Goal: Task Accomplishment & Management: Manage account settings

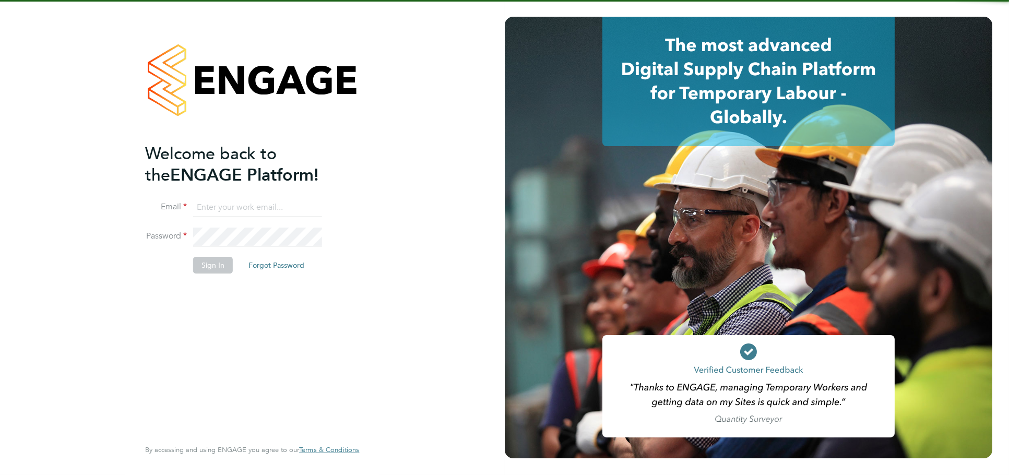
type input "jessica@pcrnet.co.uk"
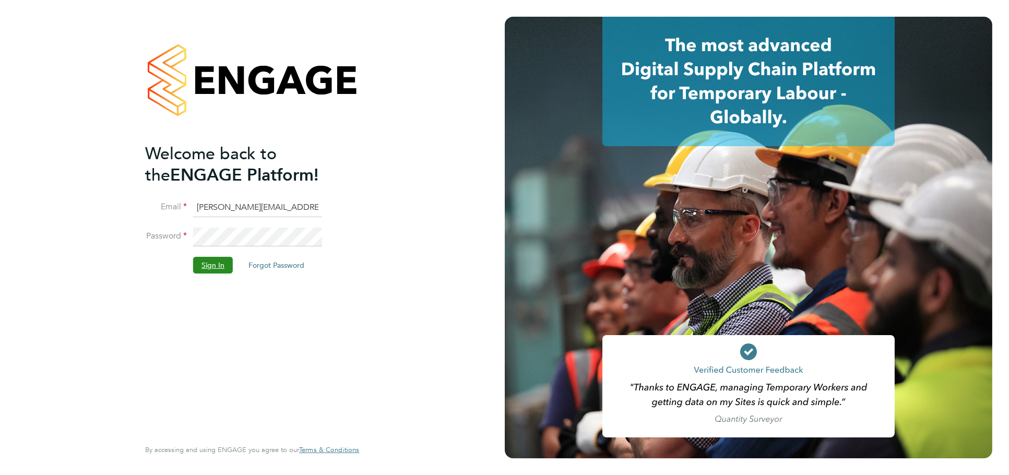
click at [210, 267] on button "Sign In" at bounding box center [213, 265] width 40 height 17
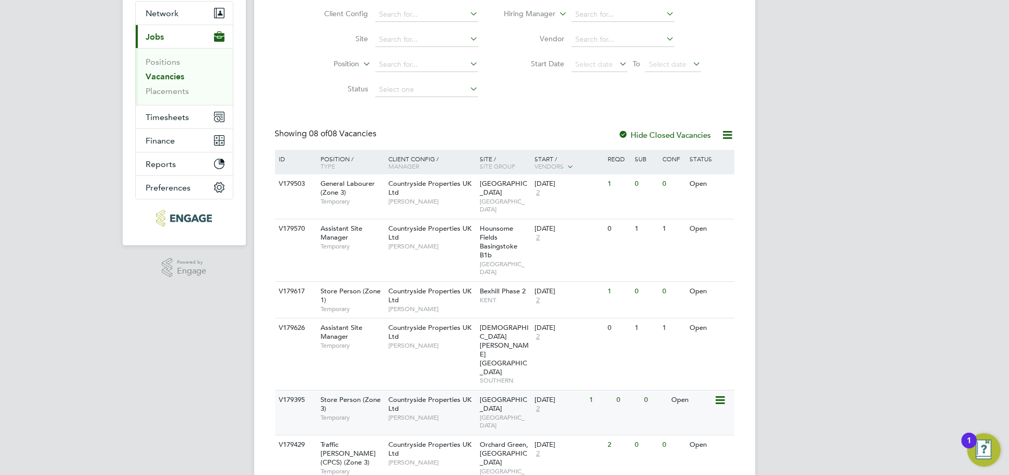
scroll to position [189, 0]
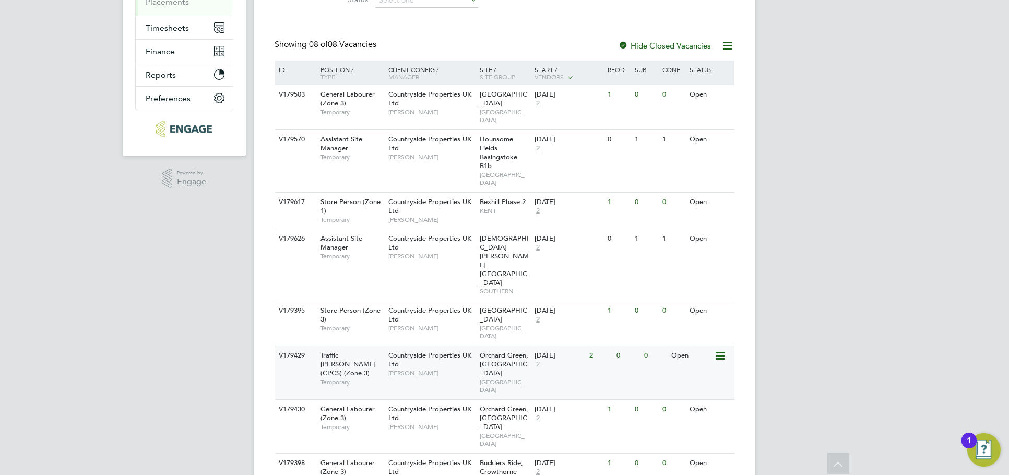
click at [648, 346] on div "V179429 Traffic Marshall (CPCS) (Zone 3) Temporary Countryside Properties UK Lt…" at bounding box center [505, 373] width 460 height 54
click at [645, 399] on div "V179430 General Labourer (Zone 3) Temporary Countryside Properties UK Ltd Aaron…" at bounding box center [505, 426] width 460 height 54
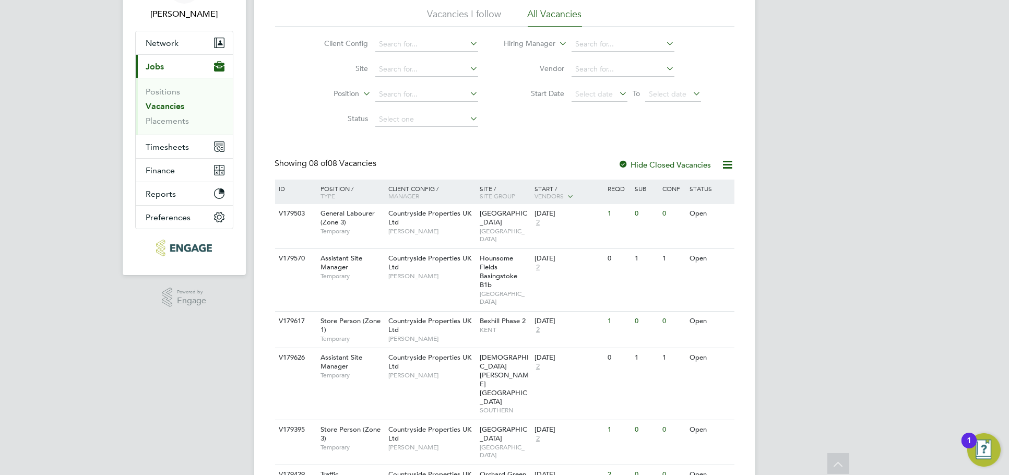
scroll to position [0, 0]
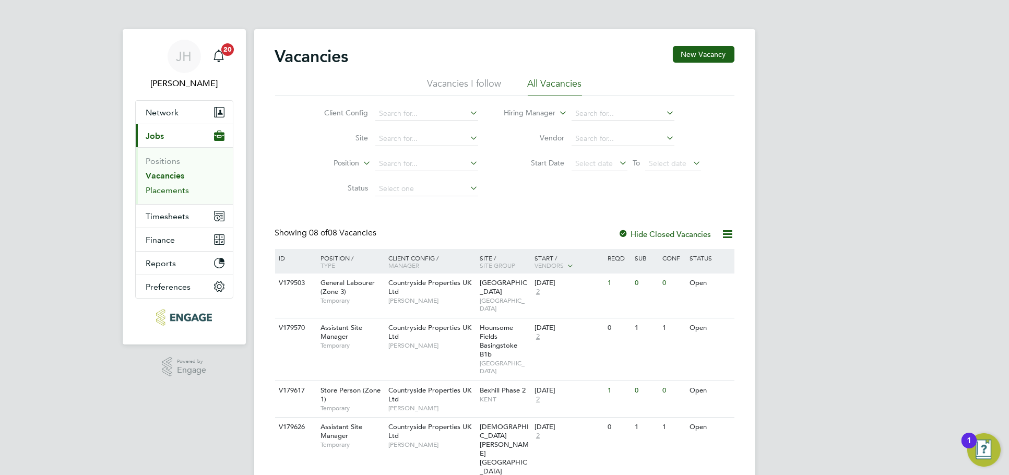
click at [173, 189] on link "Placements" at bounding box center [167, 190] width 43 height 10
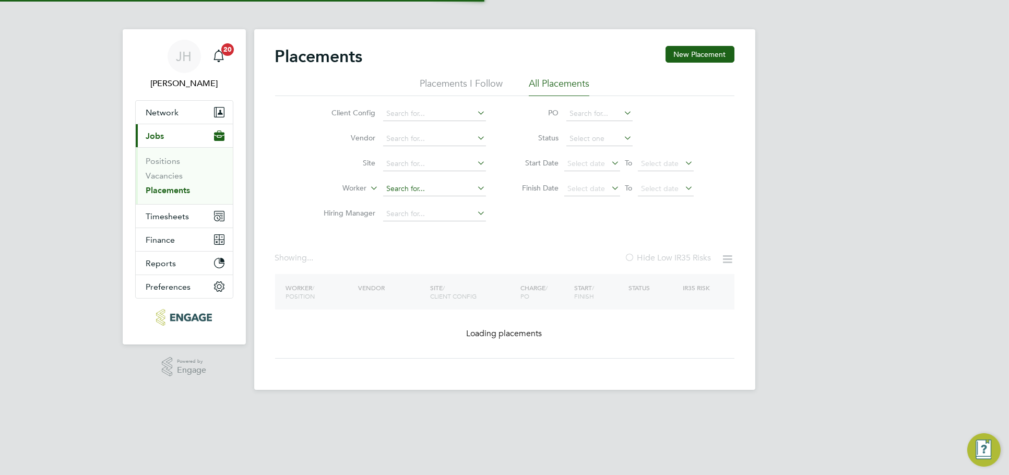
click at [417, 185] on input at bounding box center [434, 189] width 103 height 15
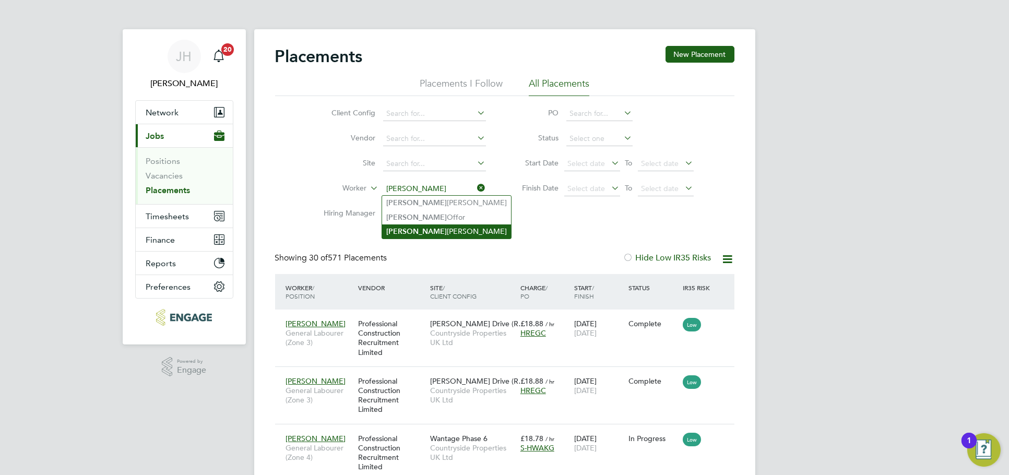
click at [425, 229] on li "Brian Munden" at bounding box center [446, 232] width 129 height 14
type input "Brian Munden"
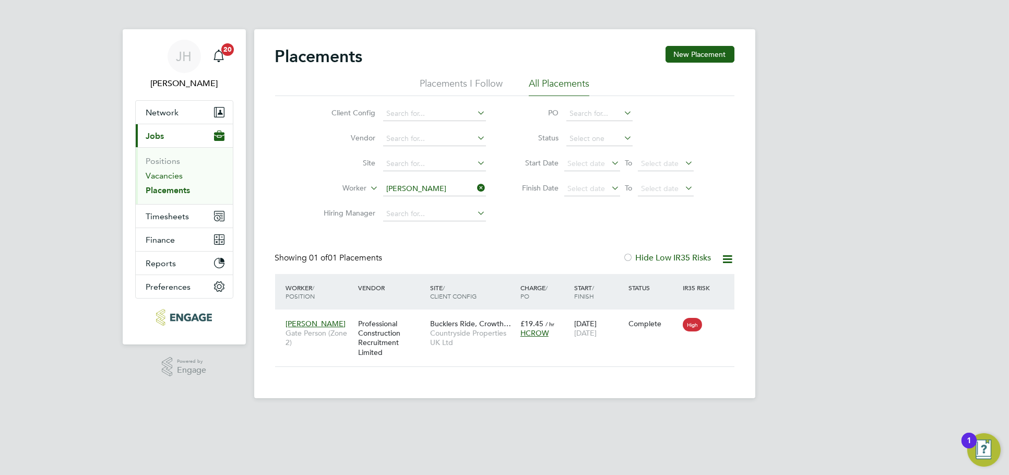
click at [151, 174] on link "Vacancies" at bounding box center [164, 176] width 37 height 10
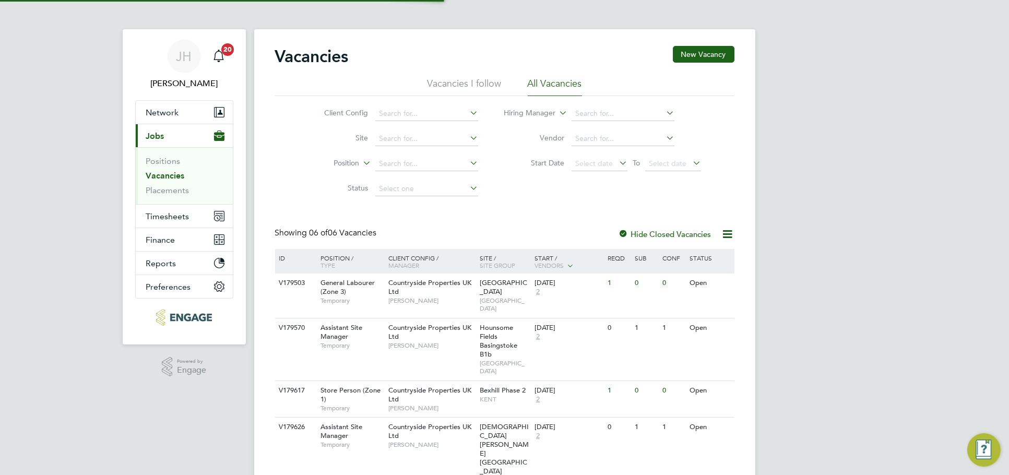
click at [848, 260] on div "JH Jess Hogan Notifications 20 Applications: Network Team Members Businesses Si…" at bounding box center [504, 308] width 1009 height 617
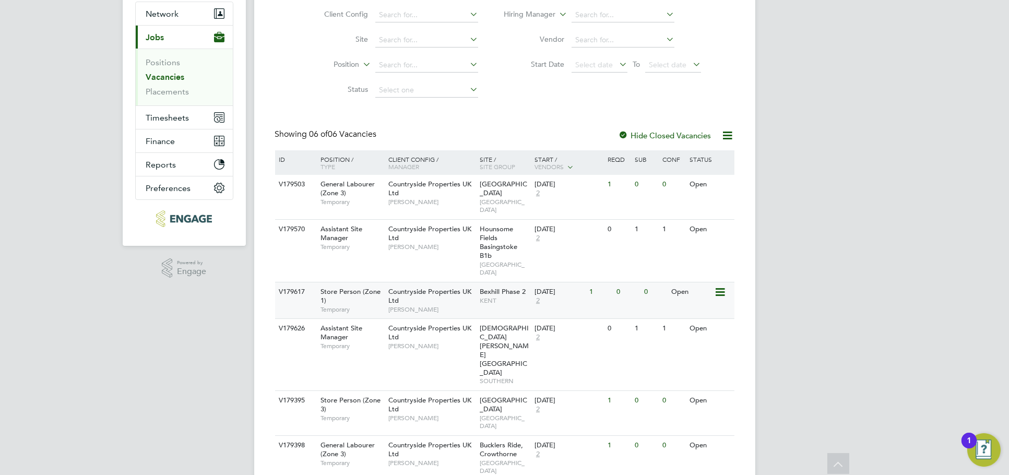
click at [608, 295] on div "V179617 Store Person (Zone 1) Temporary Countryside Properties UK Ltd Kevin Sha…" at bounding box center [505, 300] width 460 height 37
click at [602, 391] on div "1" at bounding box center [600, 400] width 27 height 19
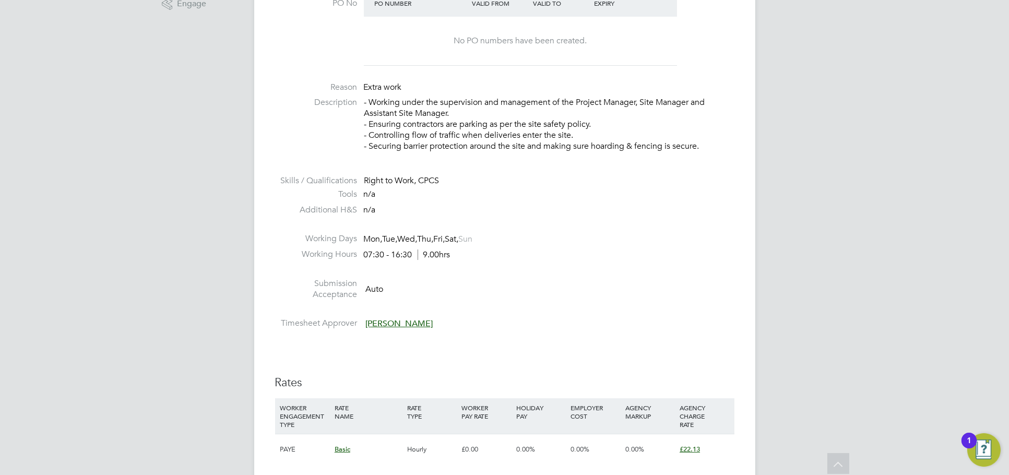
scroll to position [290, 0]
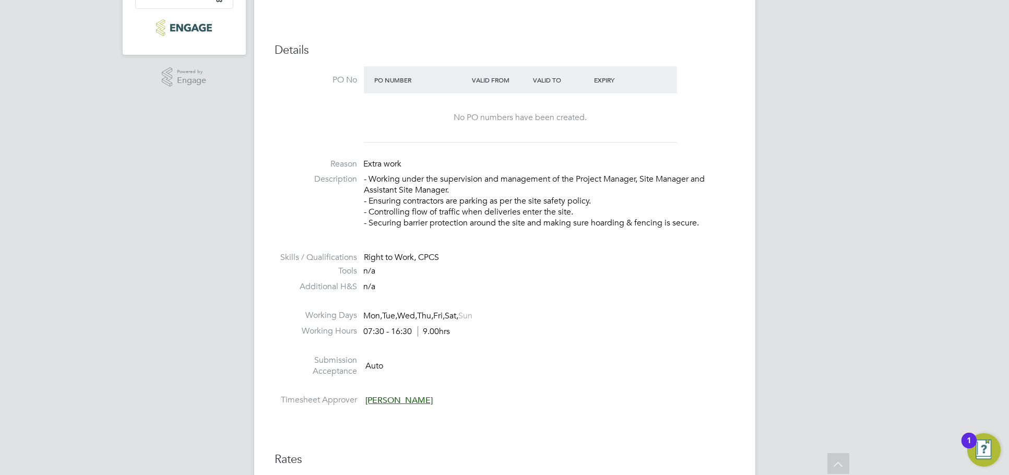
click at [709, 290] on li "Additional H&S n/a" at bounding box center [505, 289] width 460 height 16
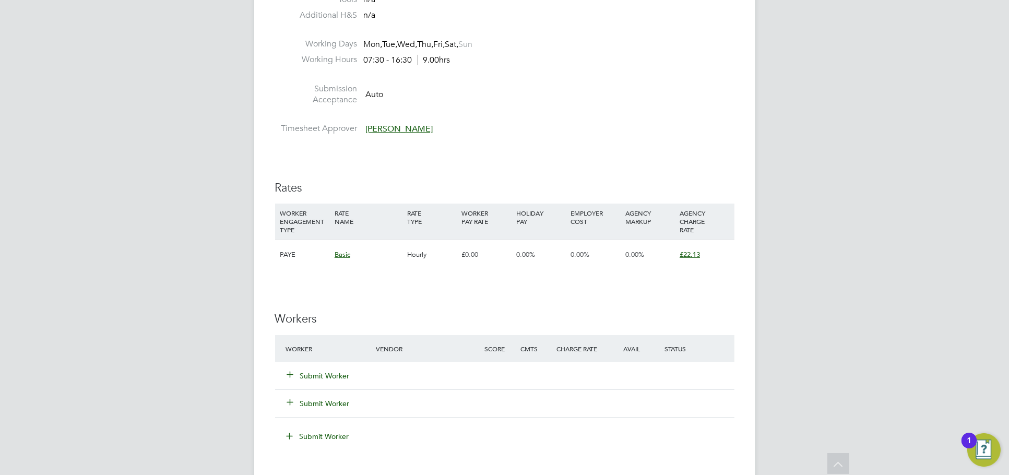
scroll to position [638, 0]
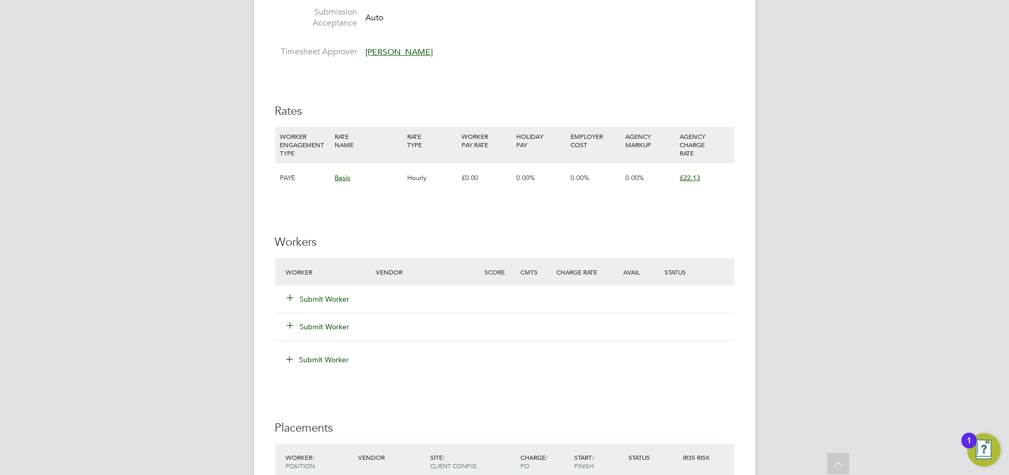
click at [323, 295] on button "Submit Worker" at bounding box center [319, 299] width 63 height 10
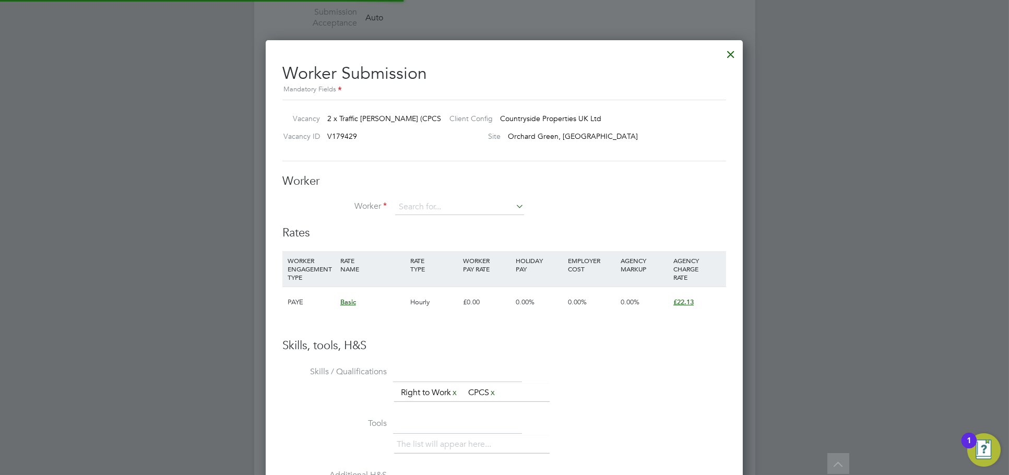
scroll to position [645, 478]
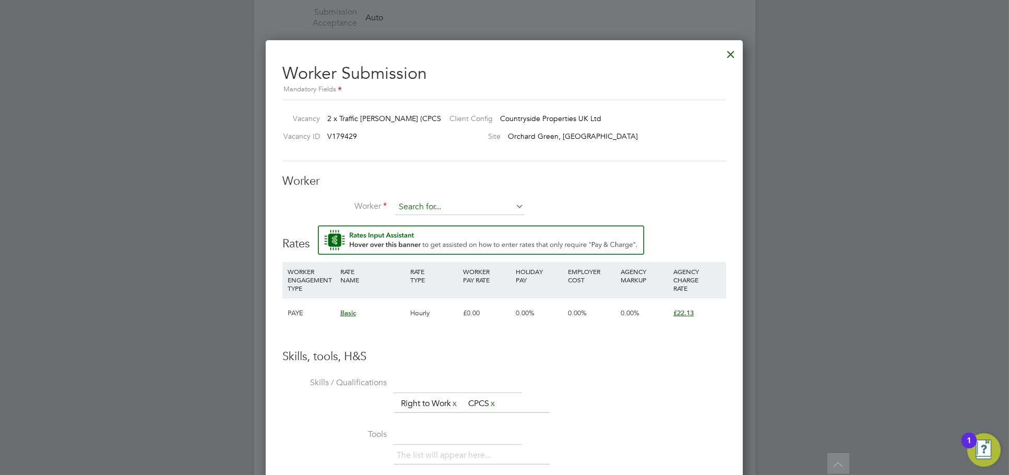
click at [446, 202] on input at bounding box center [459, 207] width 129 height 16
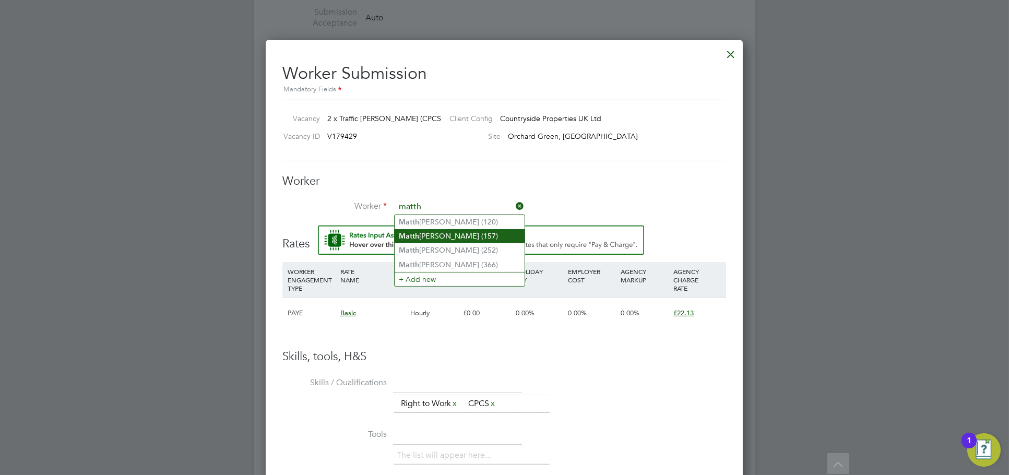
click at [463, 235] on li "Matth ew Merriman (157)" at bounding box center [460, 236] width 130 height 14
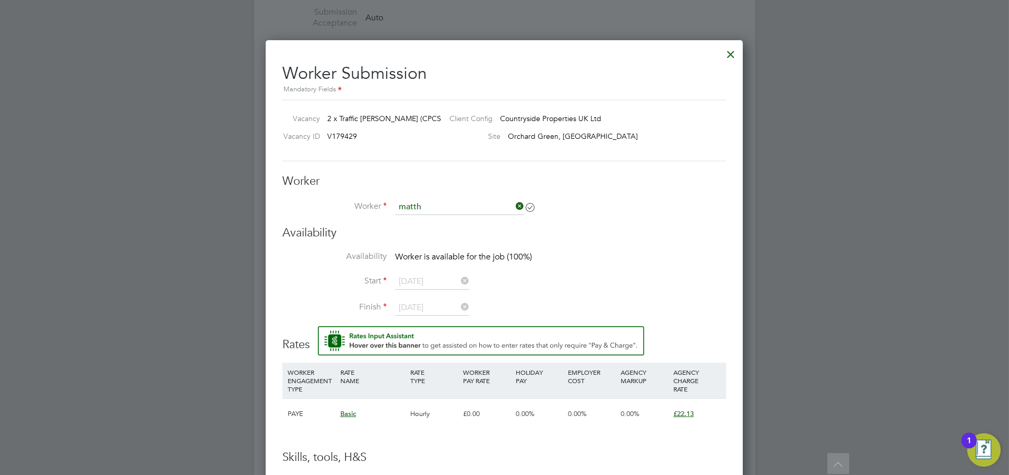
type input "Matthew Merriman (157)"
type input "31 Aug 2025"
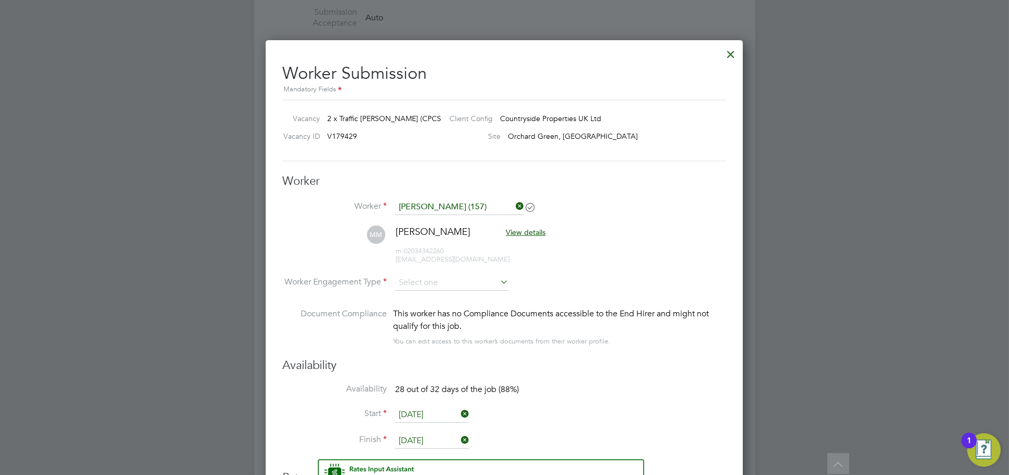
scroll to position [878, 478]
click at [463, 280] on input at bounding box center [451, 283] width 113 height 16
click at [431, 313] on li "PAYE" at bounding box center [452, 311] width 114 height 14
type input "PAYE"
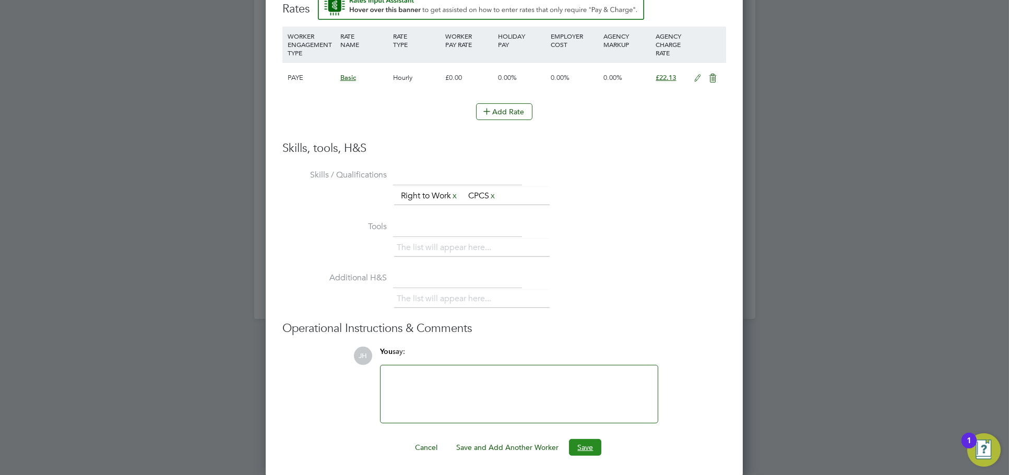
click at [585, 439] on button "Save" at bounding box center [585, 447] width 32 height 17
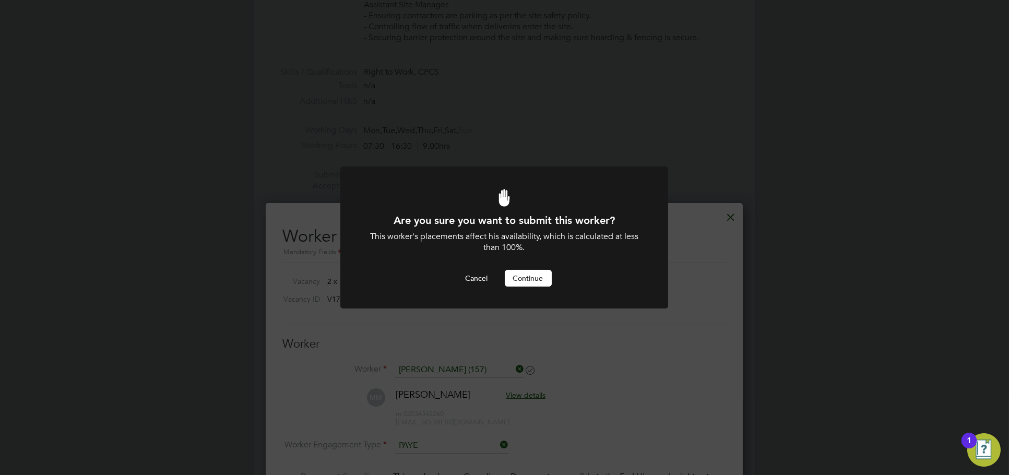
click at [538, 277] on button "Continue" at bounding box center [528, 278] width 47 height 17
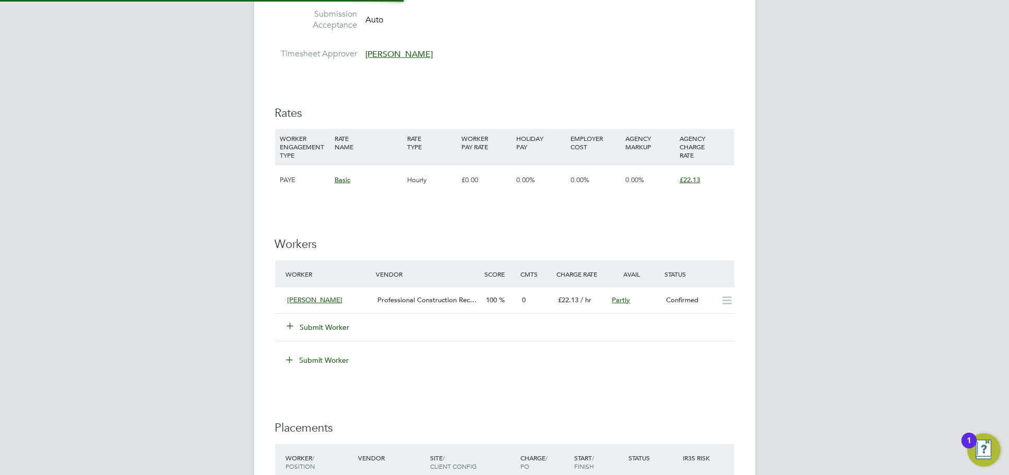
click at [826, 232] on div "JH Jess Hogan Notifications 20 Applications: Network Team Members Businesses Si…" at bounding box center [504, 84] width 1009 height 1441
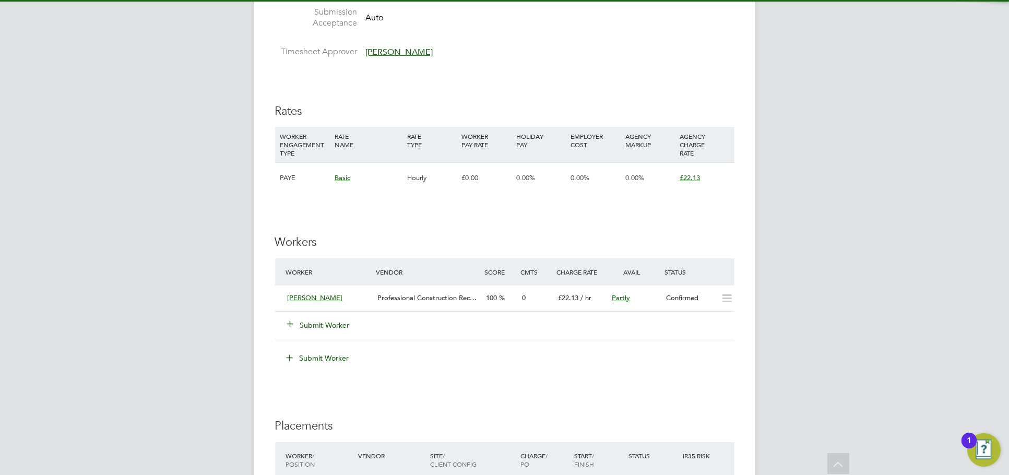
click at [329, 316] on div "Submit Worker" at bounding box center [338, 325] width 108 height 19
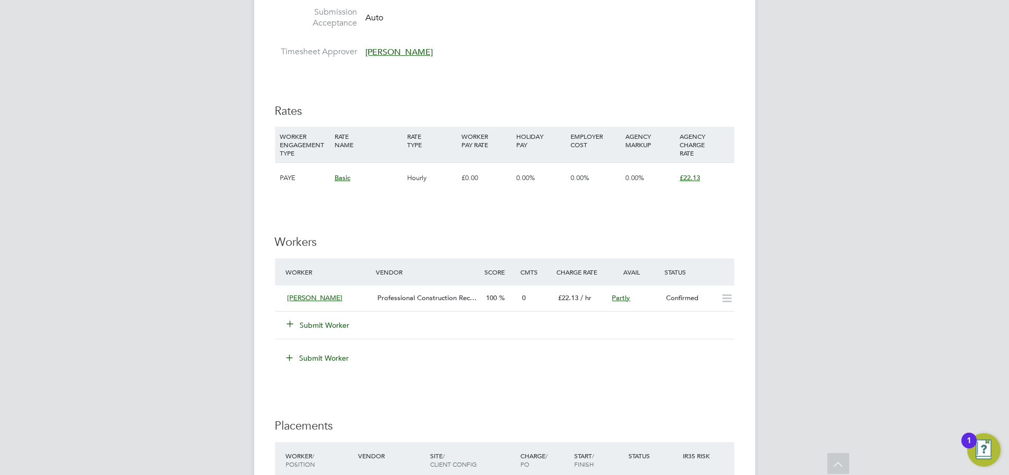
click at [321, 325] on button "Submit Worker" at bounding box center [319, 325] width 63 height 10
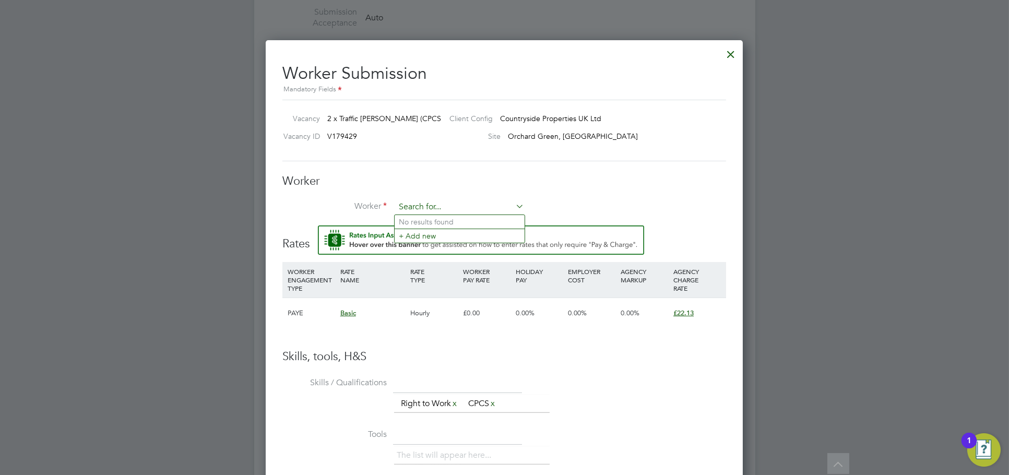
click at [438, 205] on input at bounding box center [459, 207] width 129 height 16
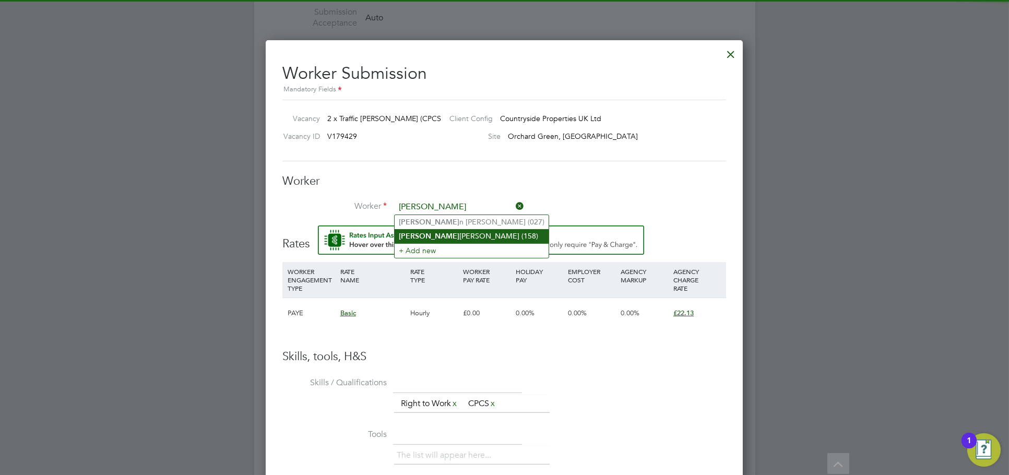
click at [458, 234] on li "Steve Chapman (158)" at bounding box center [472, 236] width 154 height 14
type input "Steve Chapman (158)"
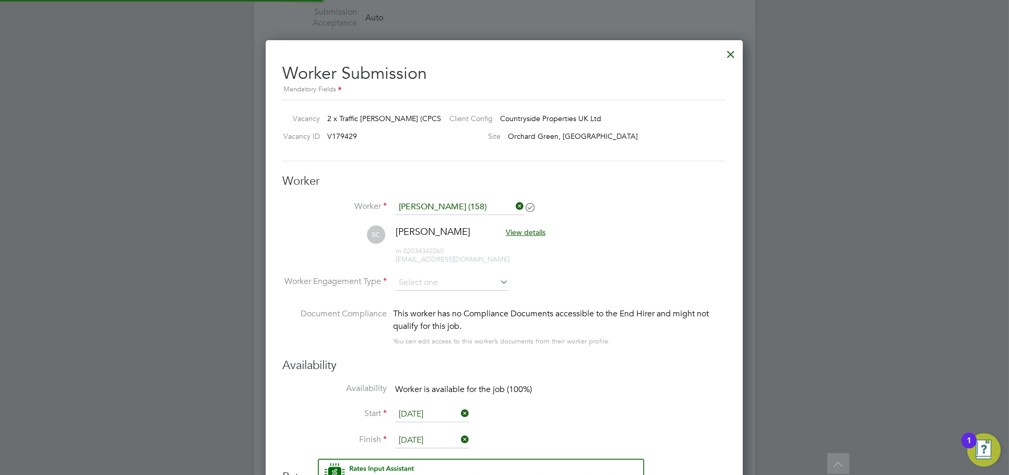
type input "31 Aug 2025"
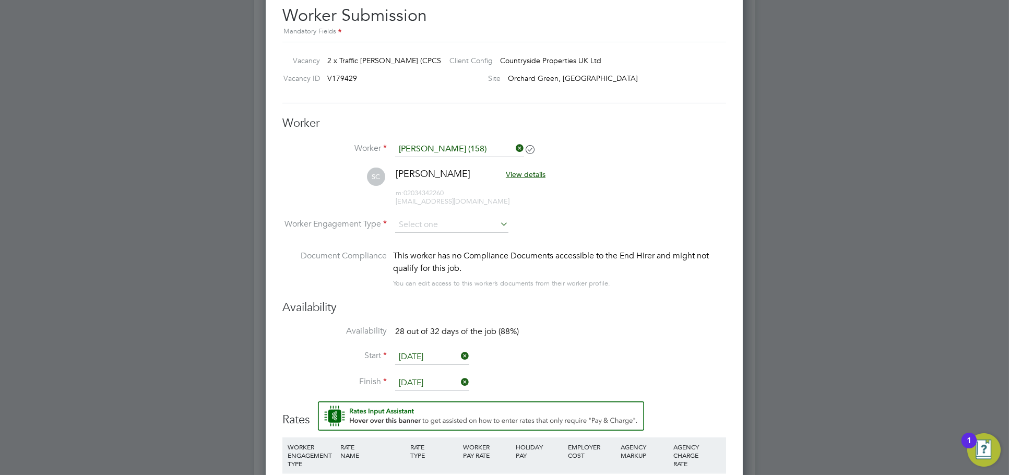
click at [447, 211] on li "SC Steve Chapman View details m: 02034342260 stevechapman282011@gmail.com" at bounding box center [505, 193] width 444 height 50
click at [445, 214] on li "SC Steve Chapman View details m: 02034342260 stevechapman282011@gmail.com" at bounding box center [505, 193] width 444 height 50
click at [444, 221] on input at bounding box center [451, 225] width 113 height 16
click at [435, 260] on ul "Contract PAYE" at bounding box center [451, 246] width 115 height 28
click at [438, 251] on div "This worker has no Compliance Documents accessible to the End Hirer and might n…" at bounding box center [559, 262] width 333 height 25
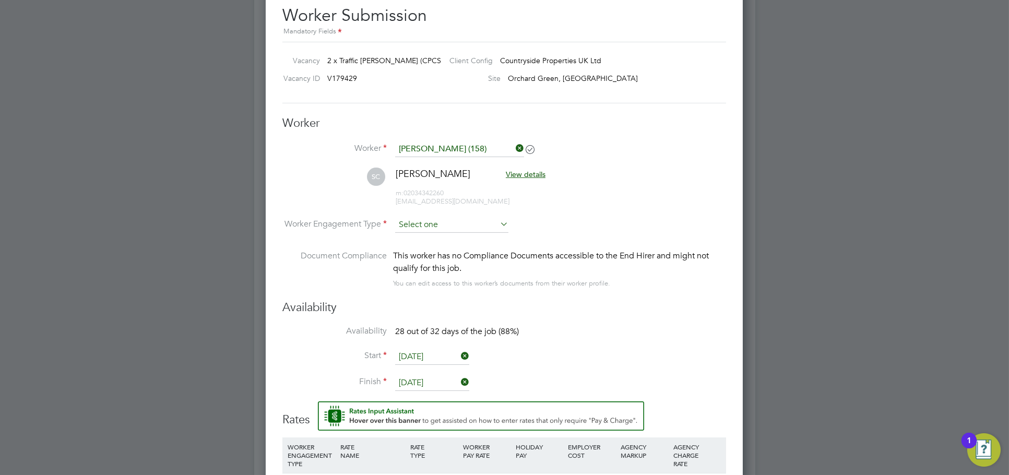
click at [446, 230] on input at bounding box center [451, 225] width 113 height 16
click at [438, 253] on li "PAYE" at bounding box center [452, 253] width 114 height 14
type input "PAYE"
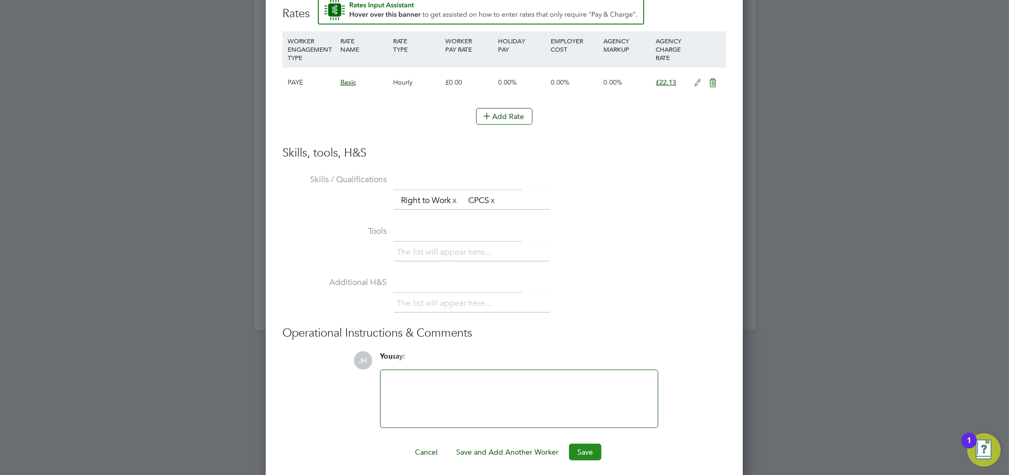
click at [580, 450] on button "Save" at bounding box center [585, 452] width 32 height 17
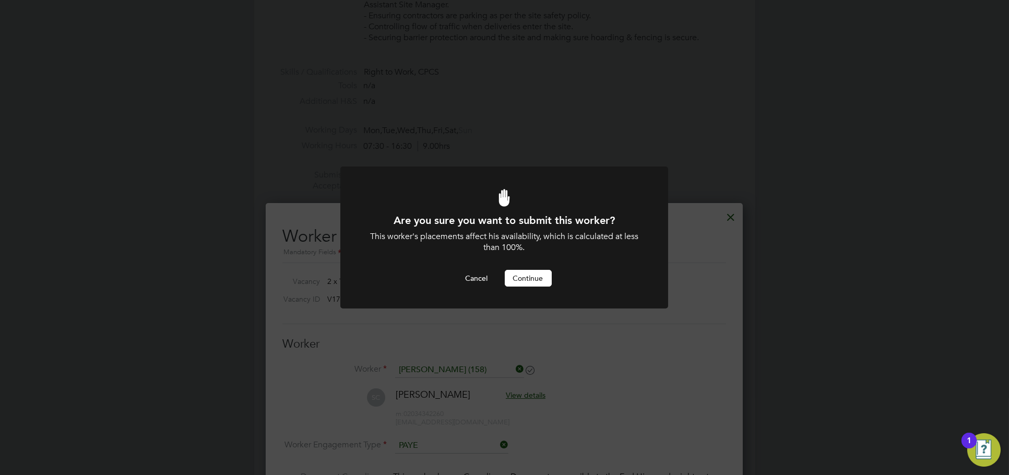
click at [526, 277] on button "Continue" at bounding box center [528, 278] width 47 height 17
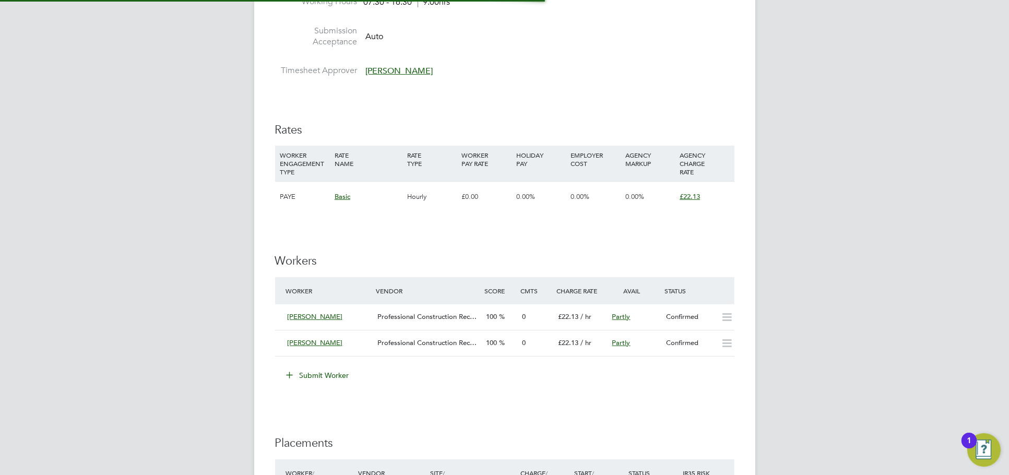
click at [786, 309] on div "JH Jess Hogan Notifications 20 Applications: Network Team Members Businesses Si…" at bounding box center [504, 105] width 1009 height 1448
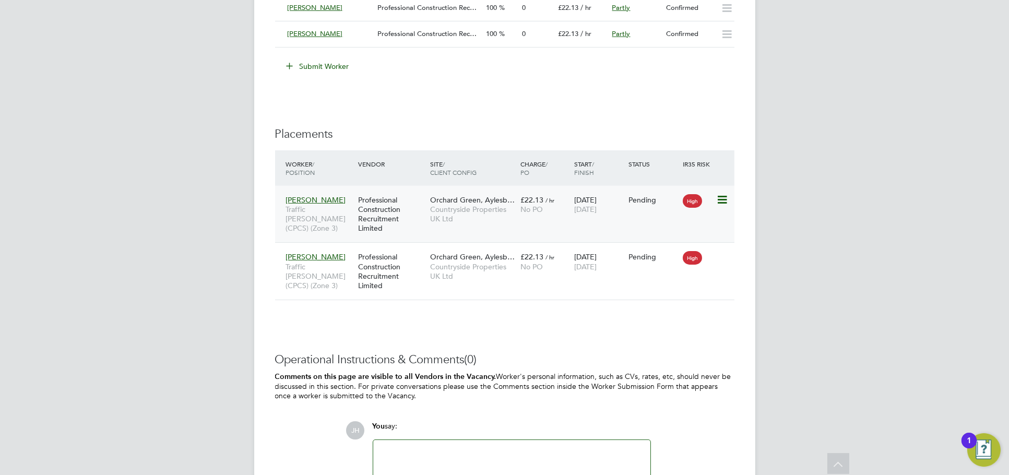
click at [723, 198] on icon at bounding box center [721, 200] width 10 height 13
click at [672, 262] on li "Start" at bounding box center [689, 263] width 74 height 15
type input "Joseph Duddy"
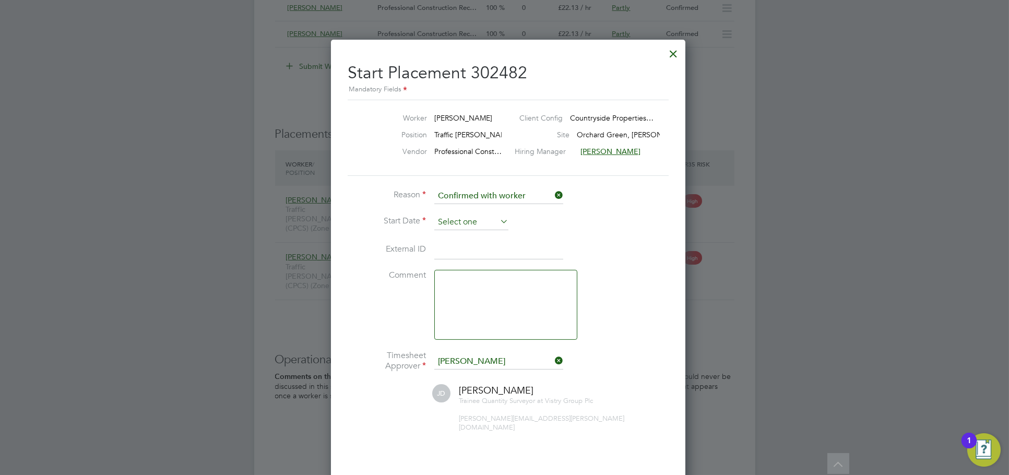
click at [471, 224] on input at bounding box center [471, 223] width 74 height 16
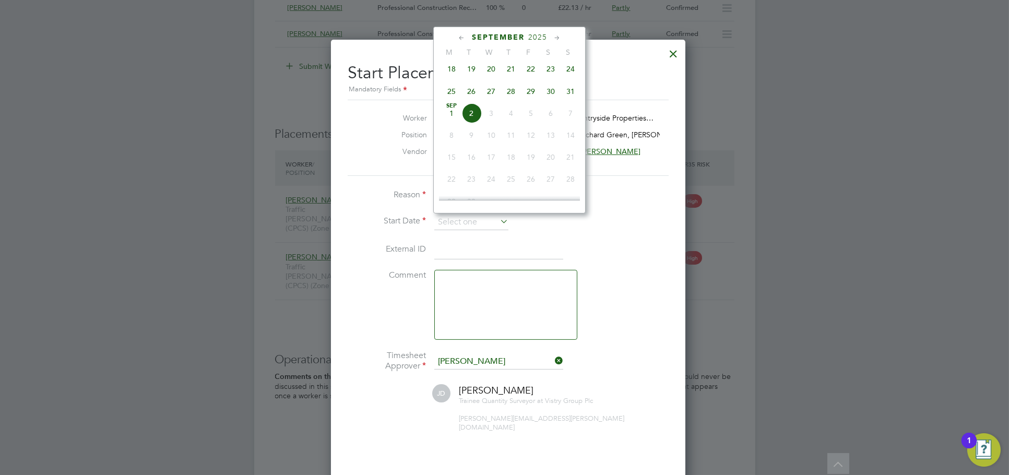
click at [550, 97] on span "30" at bounding box center [551, 91] width 20 height 20
type input "[DATE]"
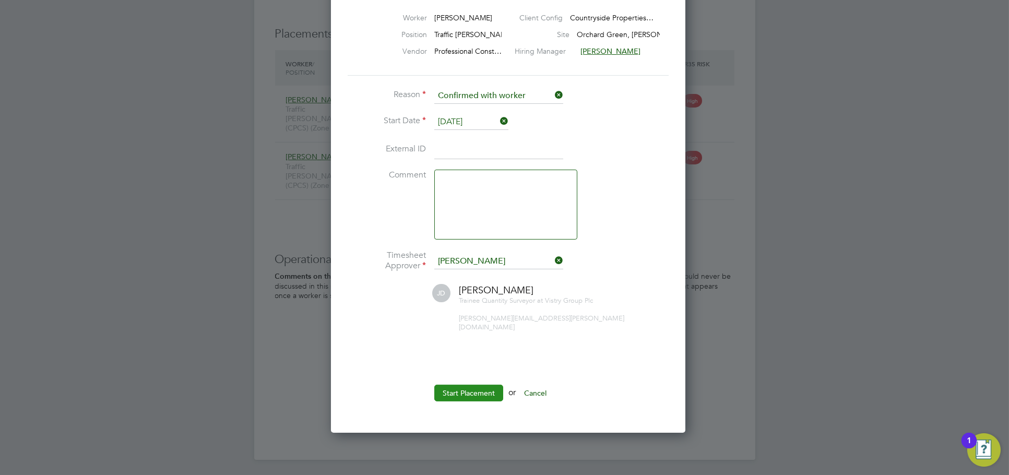
click at [483, 385] on button "Start Placement" at bounding box center [468, 393] width 69 height 17
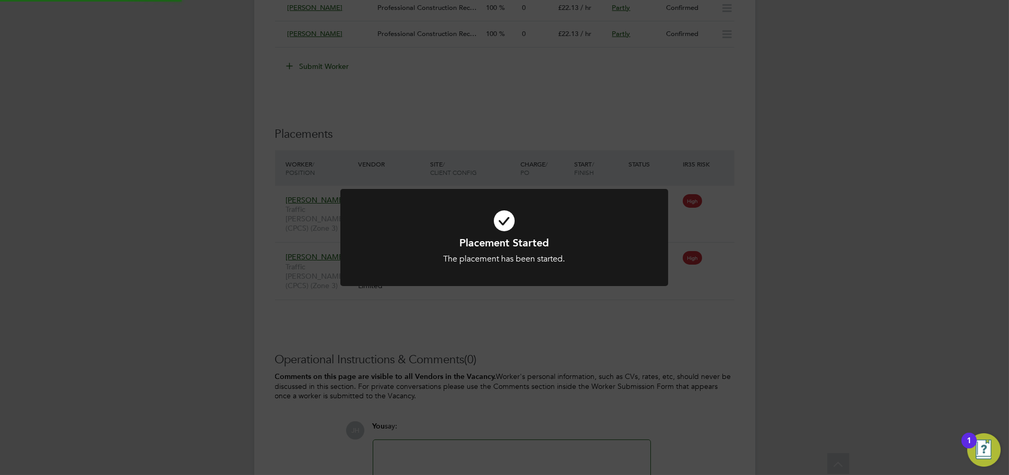
click at [731, 289] on div "Placement Started The placement has been started. Cancel Okay" at bounding box center [504, 237] width 1009 height 475
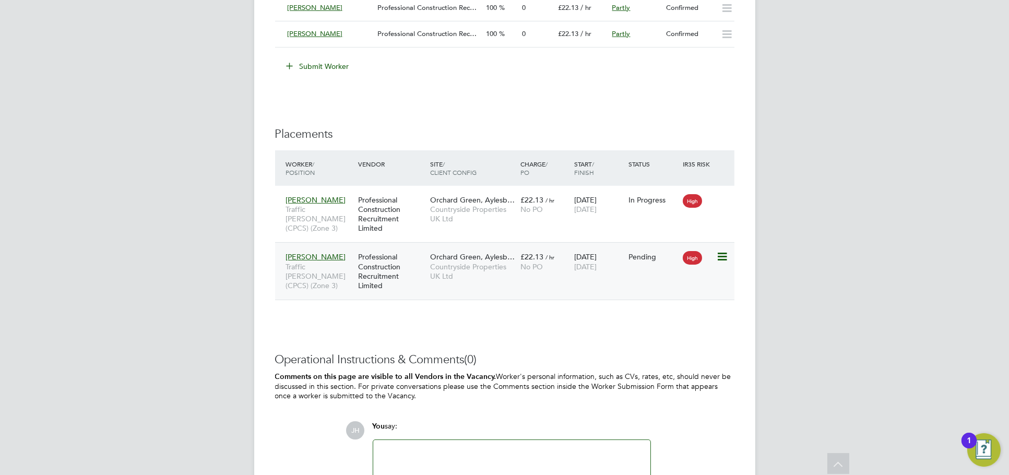
click at [717, 255] on icon at bounding box center [721, 257] width 10 height 13
click at [675, 317] on li "Start" at bounding box center [689, 321] width 74 height 15
type input "Joseph Duddy"
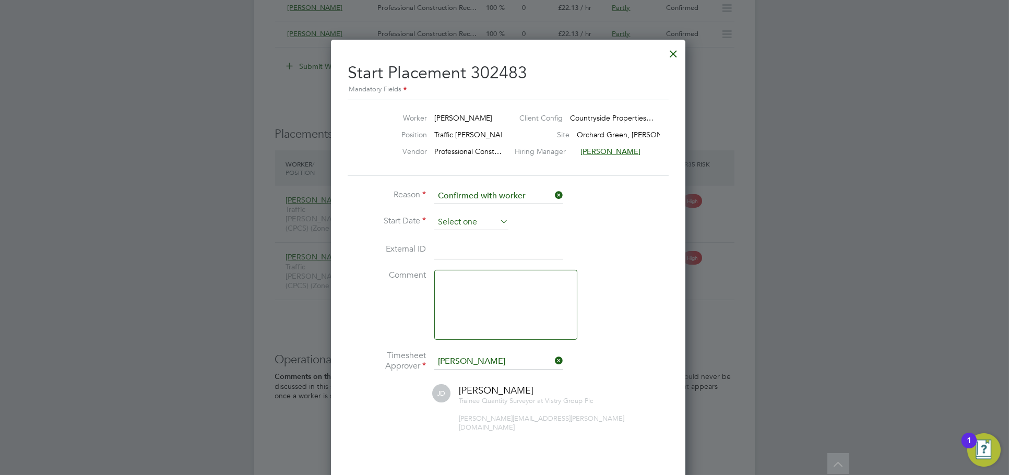
click at [469, 220] on input at bounding box center [471, 223] width 74 height 16
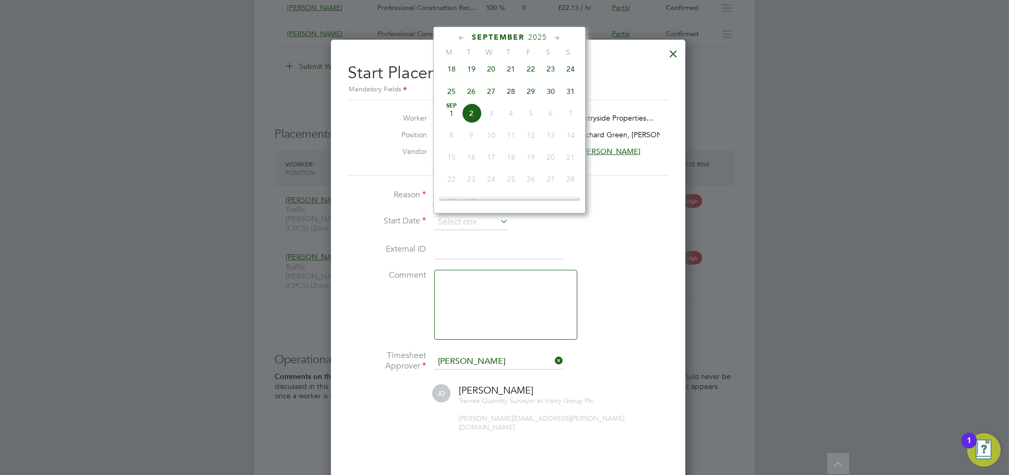
click at [553, 90] on span "30" at bounding box center [551, 91] width 20 height 20
type input "30 Aug 2025"
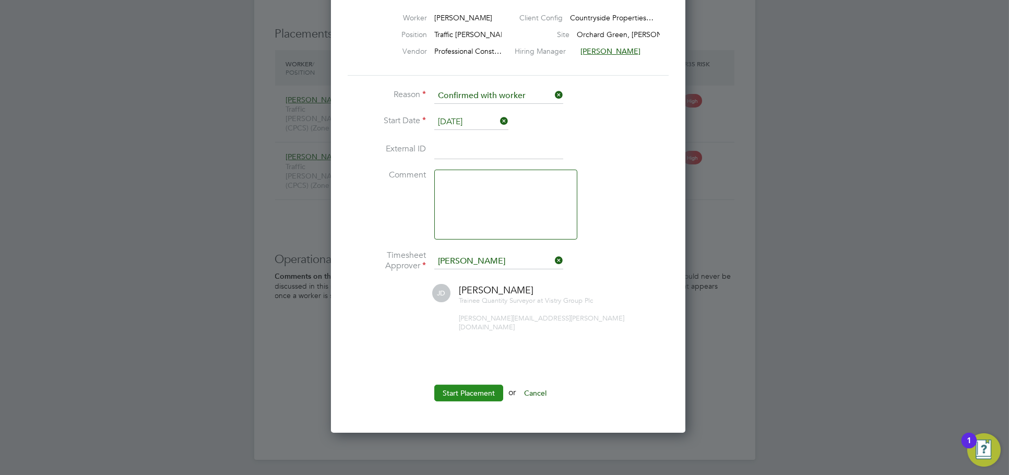
click at [484, 386] on button "Start Placement" at bounding box center [468, 393] width 69 height 17
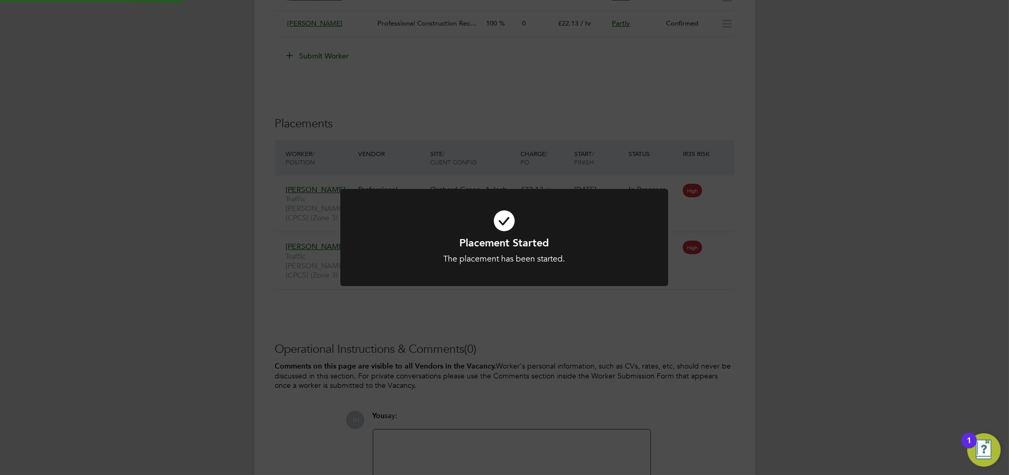
click at [854, 289] on div "Placement Started The placement has been started. Cancel Okay" at bounding box center [504, 237] width 1009 height 475
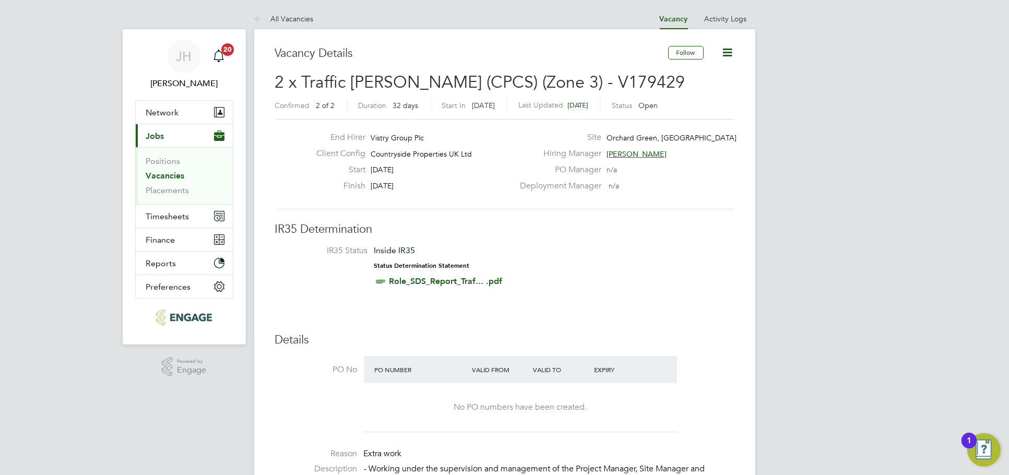
click at [731, 54] on icon at bounding box center [728, 52] width 13 height 13
click at [708, 88] on li "Update Status" at bounding box center [702, 92] width 61 height 15
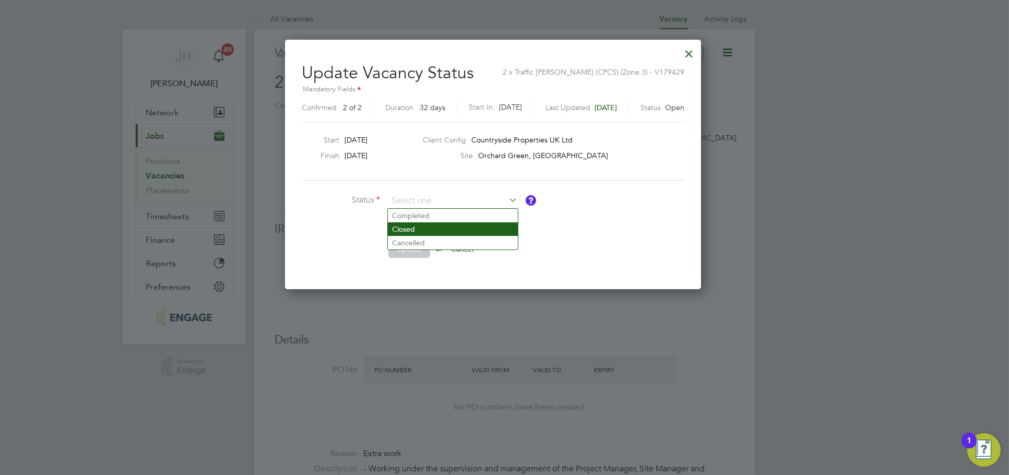
click at [420, 225] on li "Closed" at bounding box center [453, 229] width 130 height 14
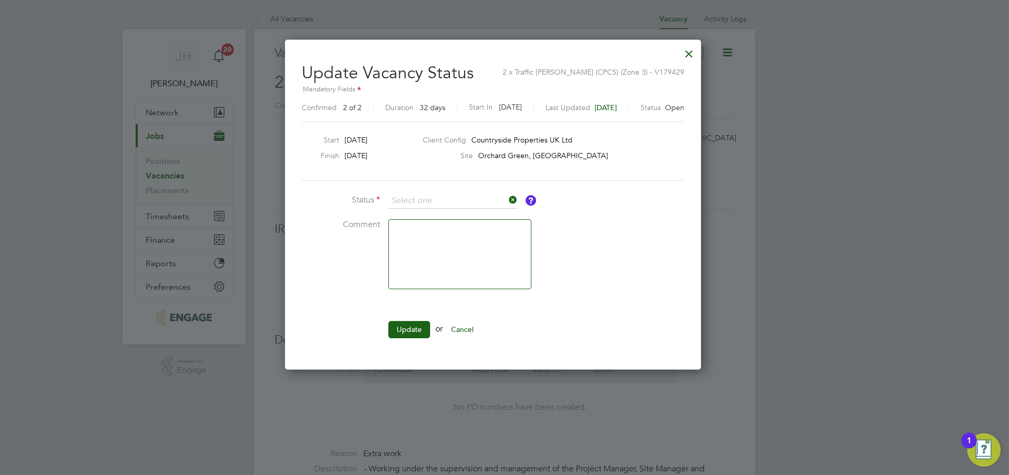
type input "Closed"
click at [400, 323] on button "Update" at bounding box center [410, 329] width 42 height 17
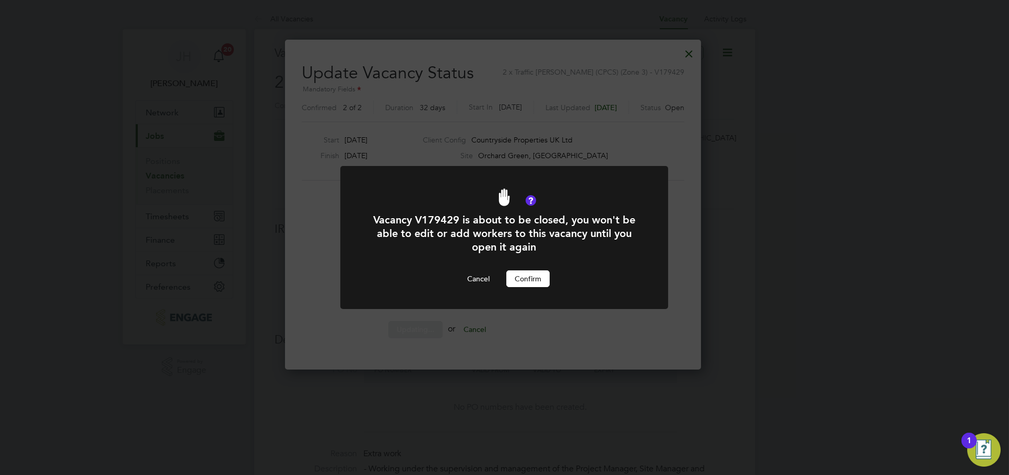
click at [528, 281] on button "Confirm" at bounding box center [528, 278] width 43 height 17
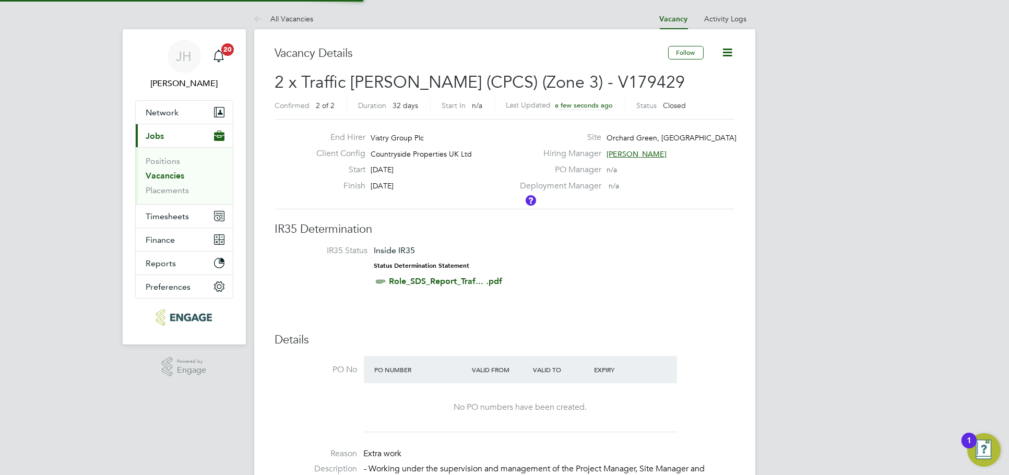
click at [0, 0] on div "Vacancy V179429 is about to be closed, you won't be able to edit or add workers…" at bounding box center [0, 0] width 0 height 0
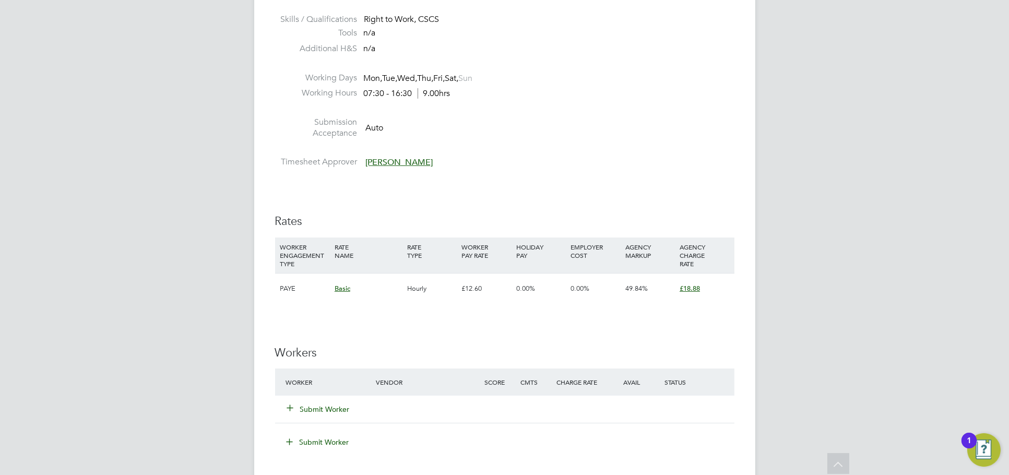
scroll to position [580, 0]
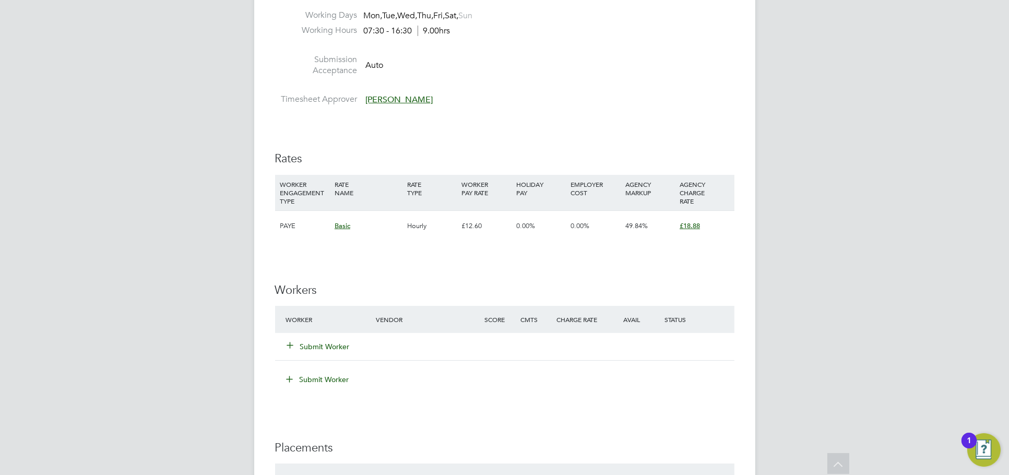
click at [340, 345] on button "Submit Worker" at bounding box center [319, 347] width 63 height 10
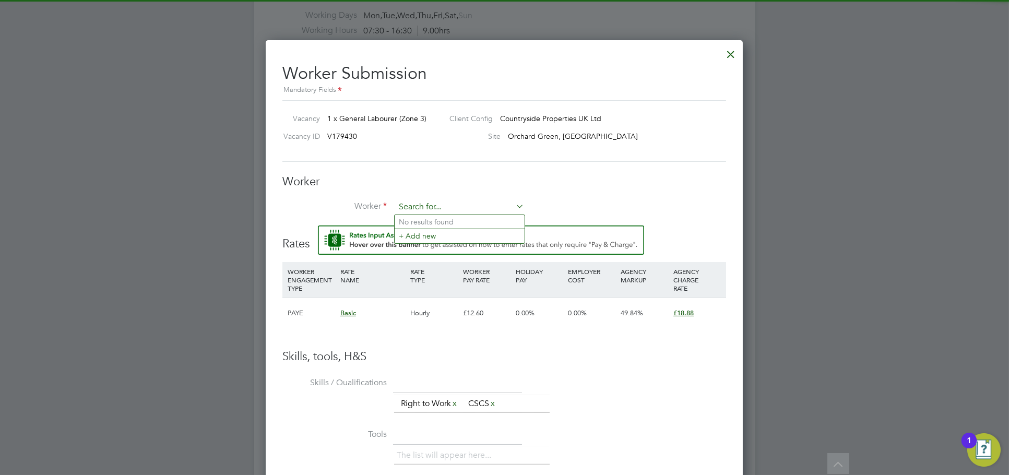
scroll to position [0, 0]
click at [440, 210] on input at bounding box center [459, 207] width 129 height 16
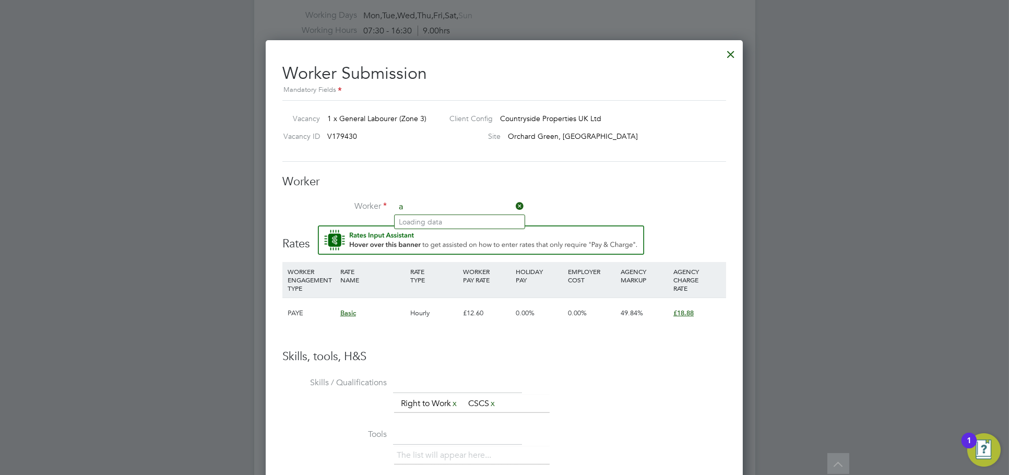
scroll to position [644, 478]
click at [451, 247] on li "Adam Garisch (316)" at bounding box center [460, 251] width 130 height 14
type input "Adam Garisch (316)"
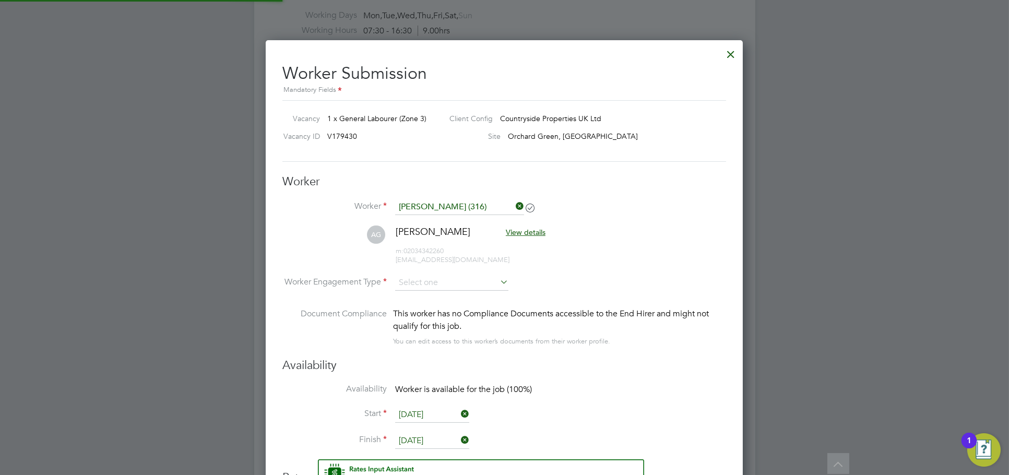
scroll to position [877, 478]
type input "[DATE]"
click at [430, 262] on span "adamgarisch28091@gmail.com" at bounding box center [453, 259] width 114 height 9
click at [430, 276] on input at bounding box center [451, 284] width 113 height 16
click at [432, 314] on li "PAYE" at bounding box center [452, 311] width 114 height 14
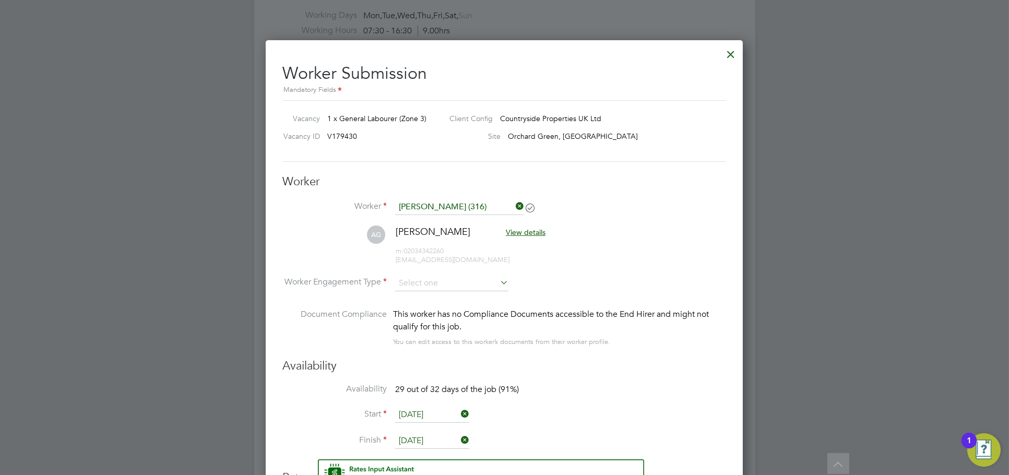
type input "PAYE"
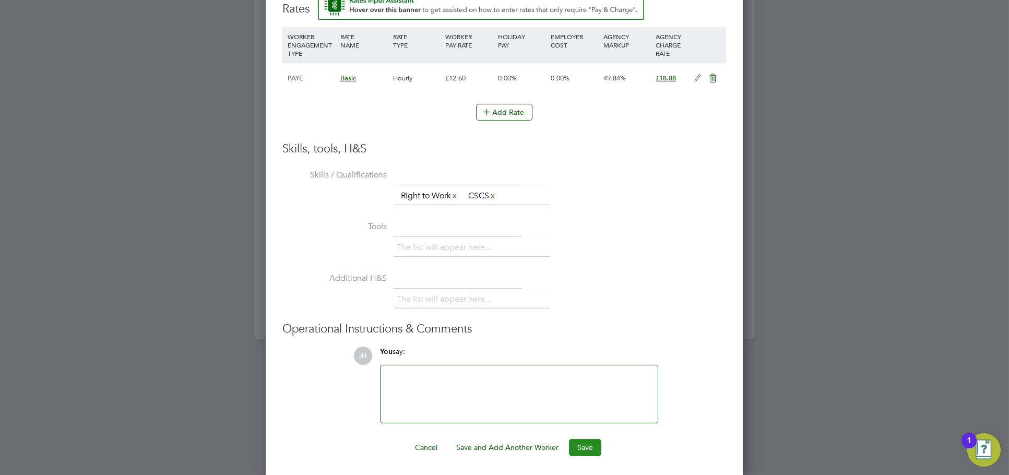
click at [588, 443] on button "Save" at bounding box center [585, 447] width 32 height 17
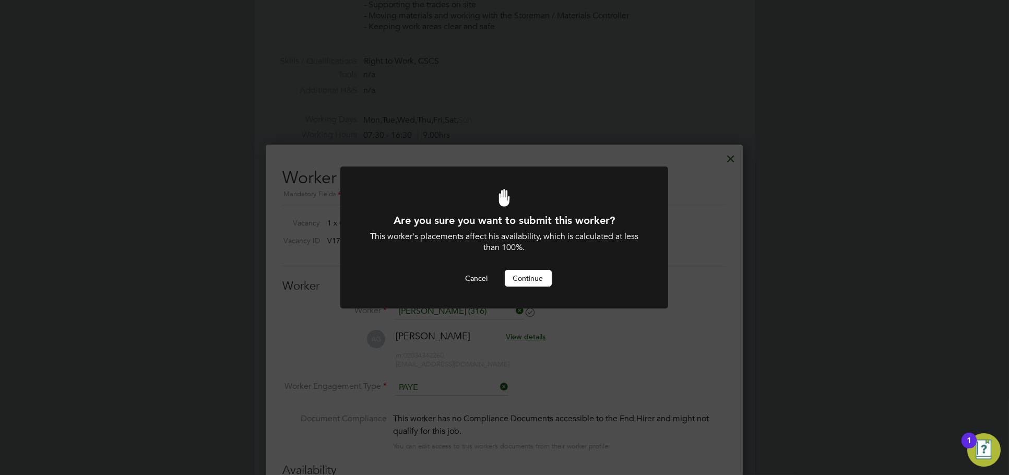
click at [548, 279] on button "Continue" at bounding box center [528, 278] width 47 height 17
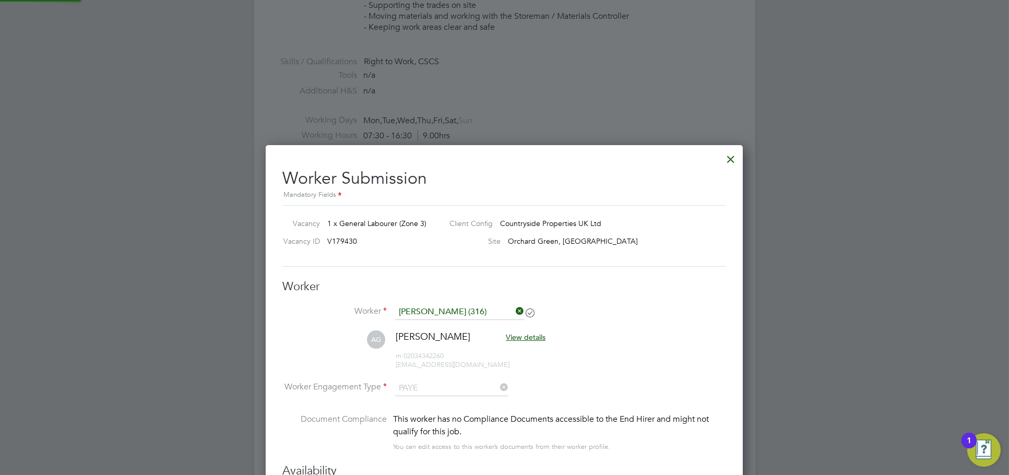
click at [811, 287] on div at bounding box center [504, 237] width 1009 height 475
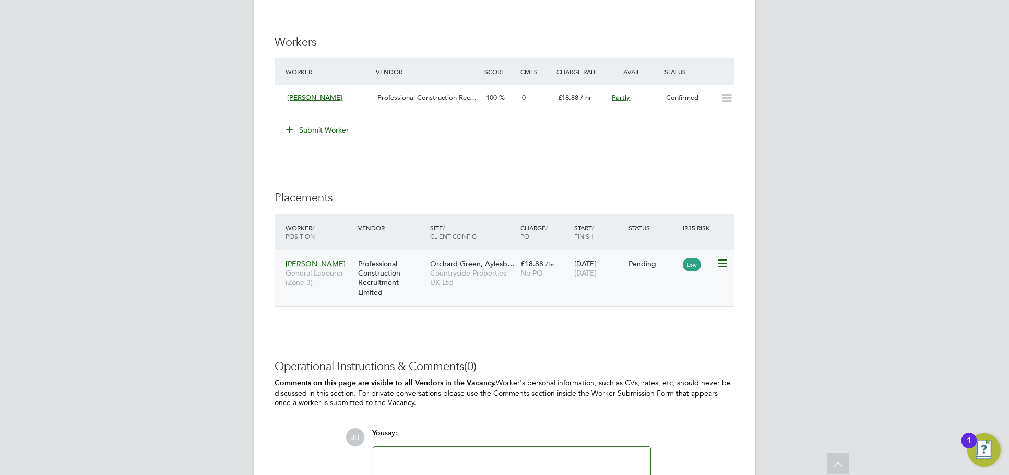
click at [722, 263] on icon at bounding box center [721, 263] width 10 height 13
click at [693, 322] on li "Start" at bounding box center [689, 328] width 74 height 15
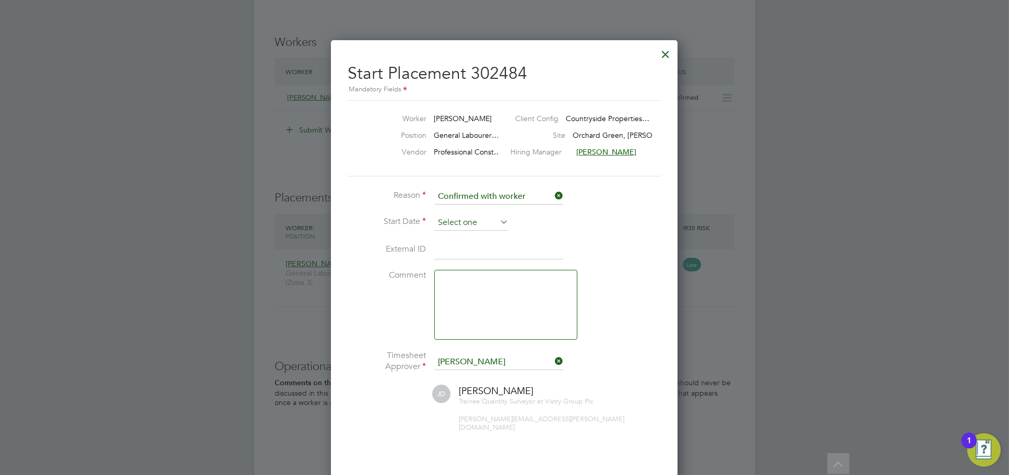
click at [463, 219] on input at bounding box center [471, 223] width 74 height 16
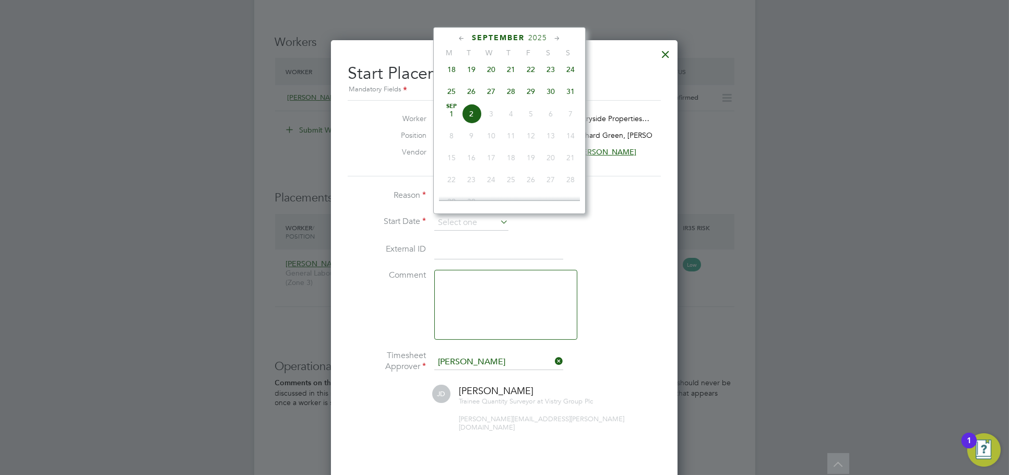
click at [550, 94] on span "30" at bounding box center [551, 91] width 20 height 20
type input "[DATE]"
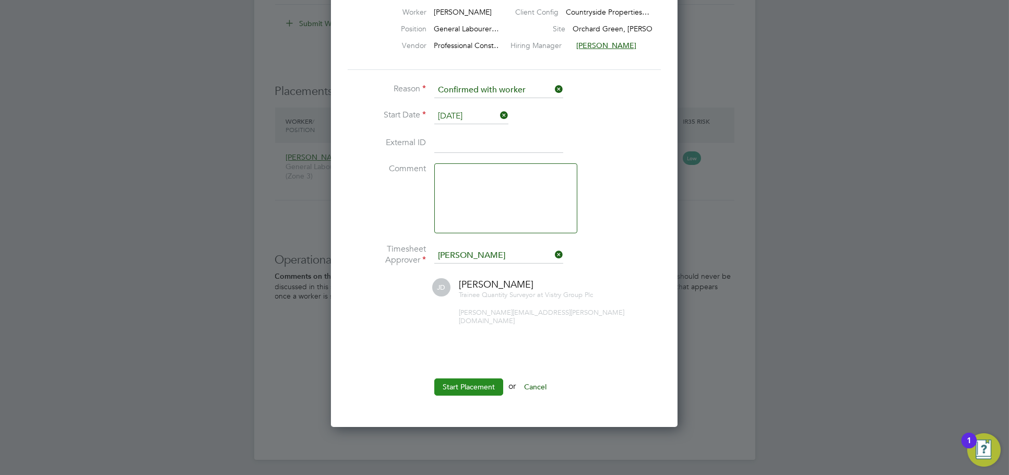
click at [490, 381] on button "Start Placement" at bounding box center [468, 387] width 69 height 17
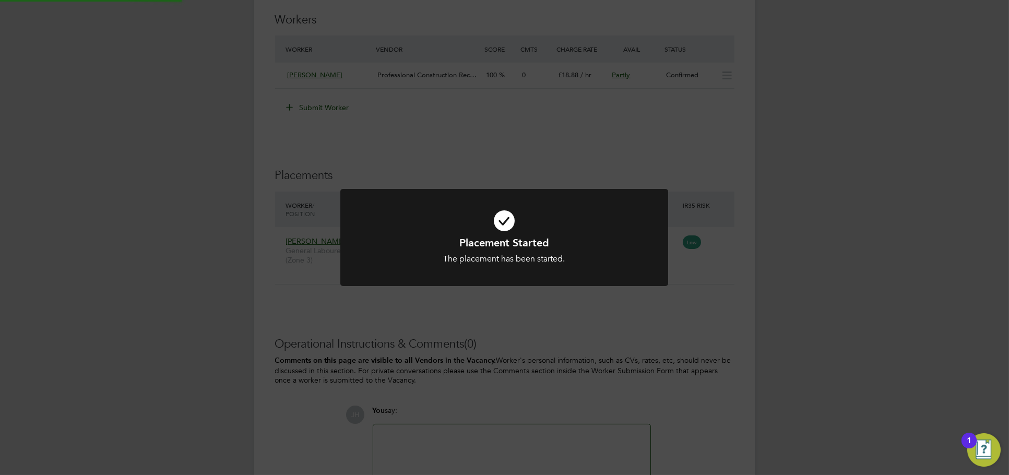
click at [790, 309] on div "Placement Started The placement has been started. Cancel Okay" at bounding box center [504, 237] width 1009 height 475
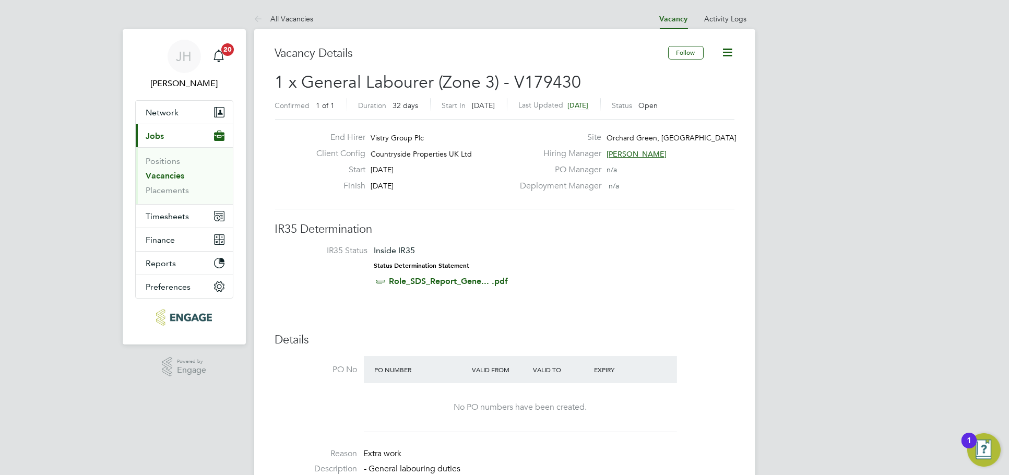
click at [724, 50] on icon at bounding box center [728, 52] width 13 height 13
click at [689, 89] on li "Update Status" at bounding box center [702, 92] width 61 height 15
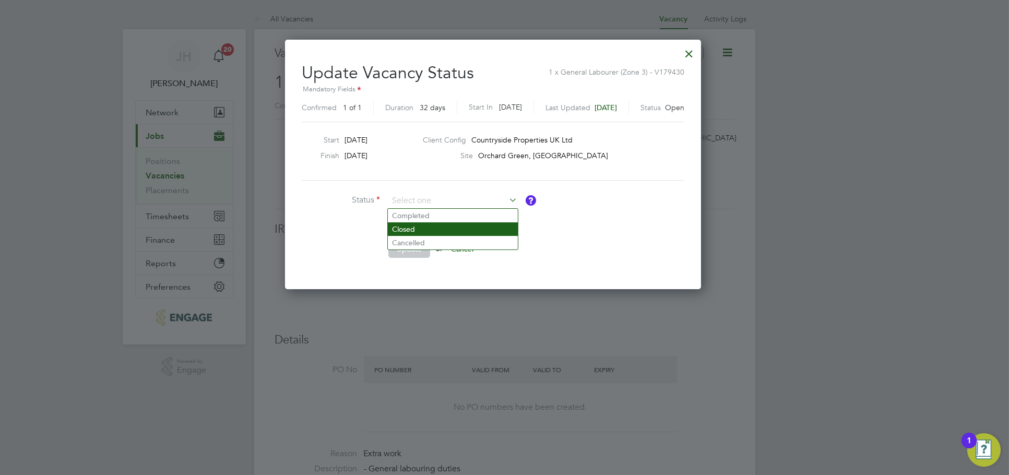
click at [422, 232] on li "Closed" at bounding box center [453, 229] width 130 height 14
type input "Closed"
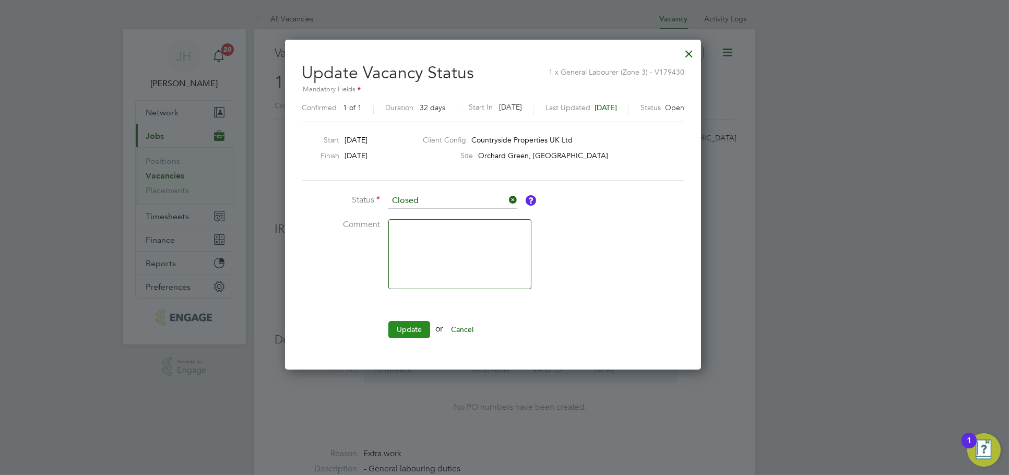
click at [418, 326] on button "Update" at bounding box center [410, 329] width 42 height 17
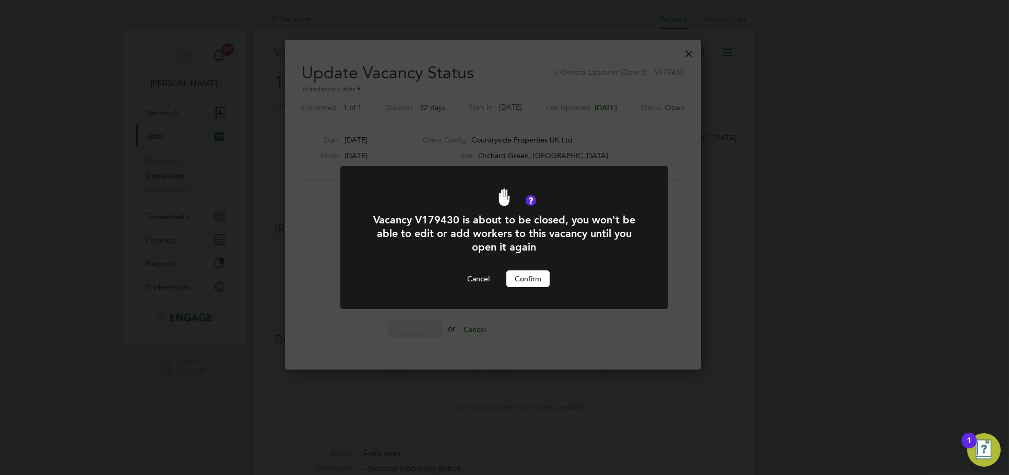
click at [522, 277] on button "Confirm" at bounding box center [528, 278] width 43 height 17
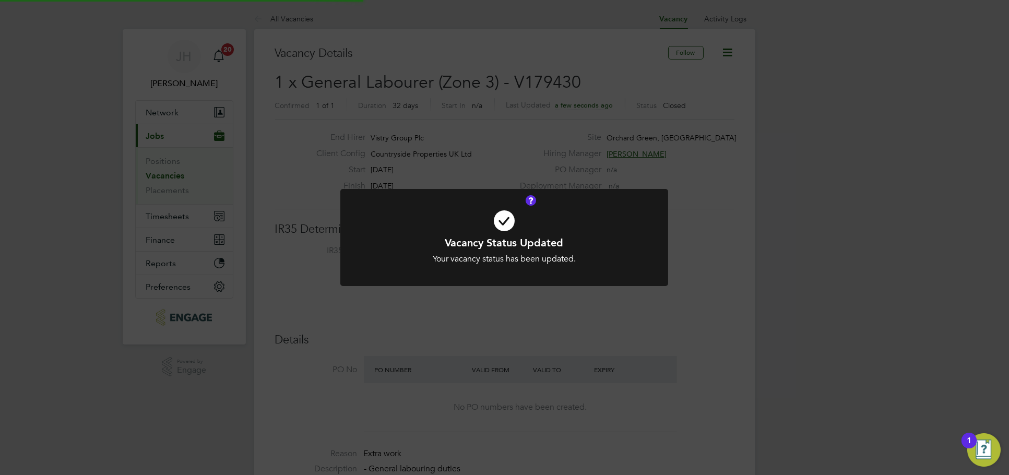
click at [861, 190] on div "Vacancy Status Updated Your vacancy status has been updated. Cancel Okay" at bounding box center [504, 237] width 1009 height 475
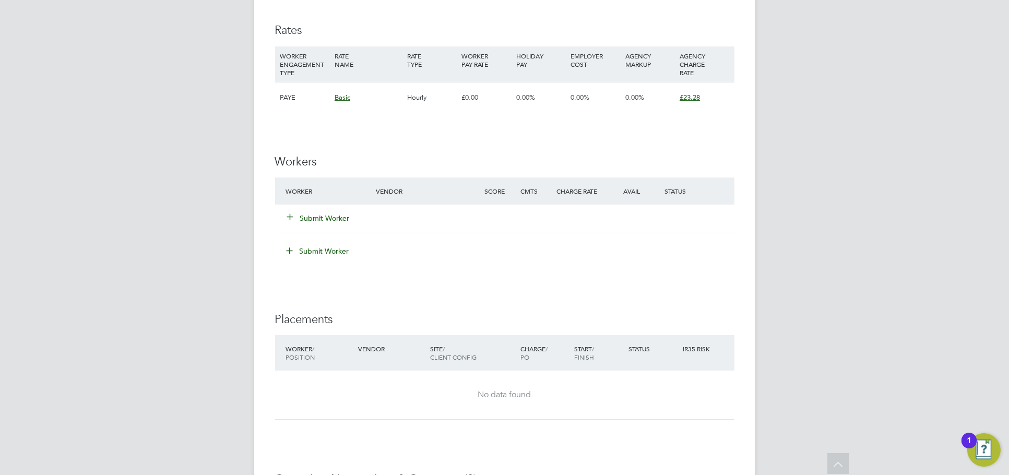
click at [321, 218] on button "Submit Worker" at bounding box center [319, 218] width 63 height 10
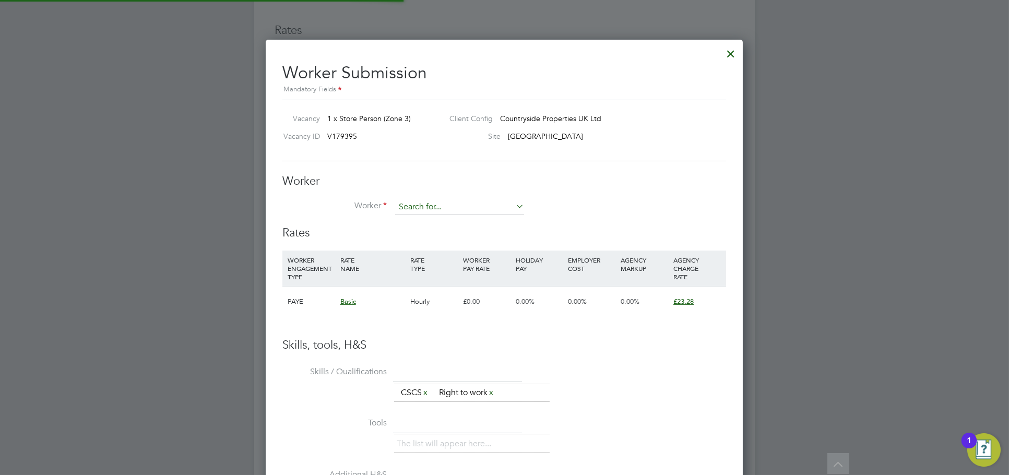
scroll to position [633, 478]
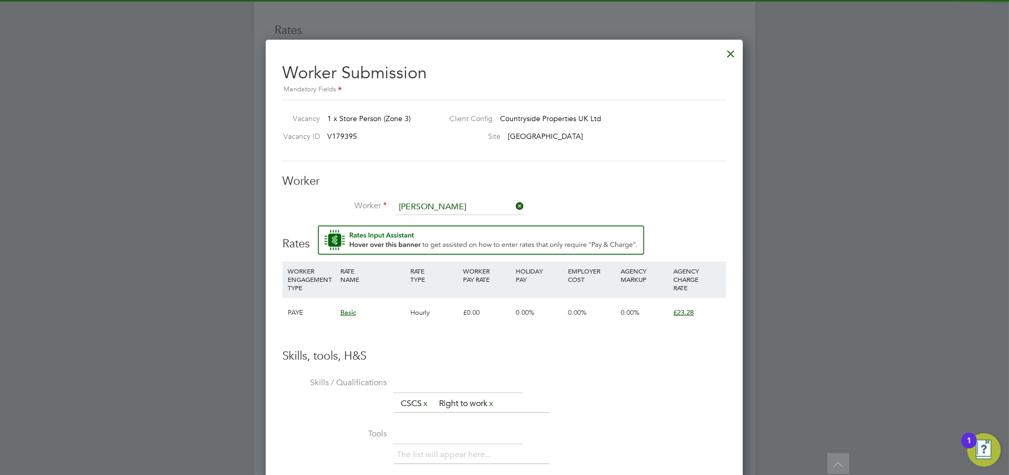
click at [457, 237] on li "Scott Allan (153)" at bounding box center [469, 236] width 148 height 14
type input "Scott Allan (153)"
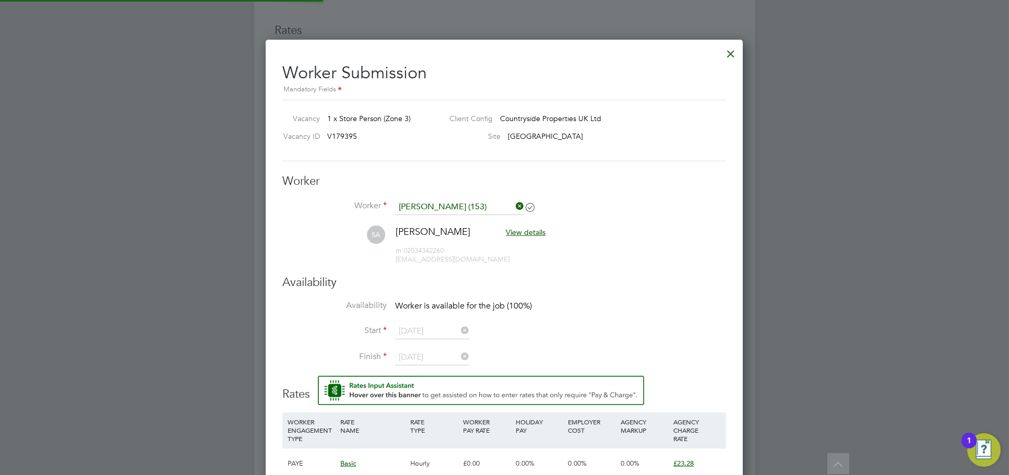
scroll to position [875, 478]
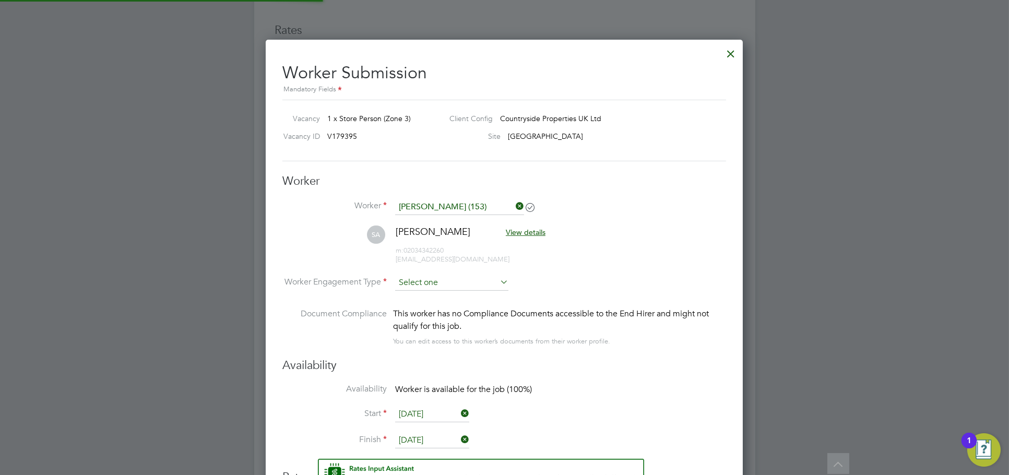
click at [441, 281] on input at bounding box center [451, 283] width 113 height 16
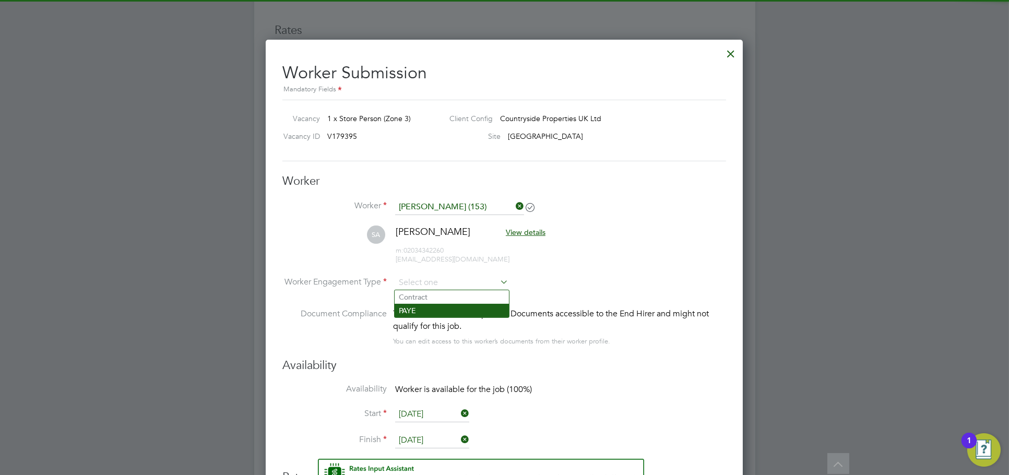
click at [433, 315] on li "PAYE" at bounding box center [452, 311] width 114 height 14
type input "PAYE"
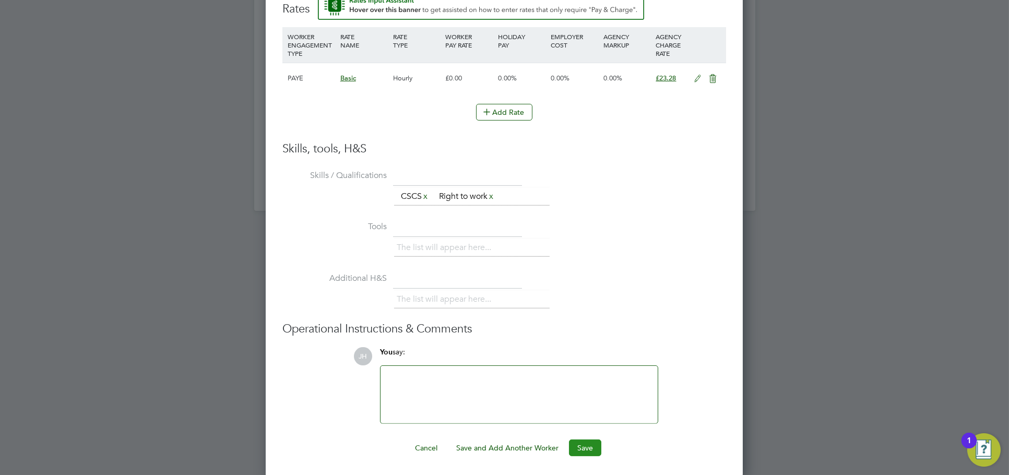
click at [582, 444] on button "Save" at bounding box center [585, 448] width 32 height 17
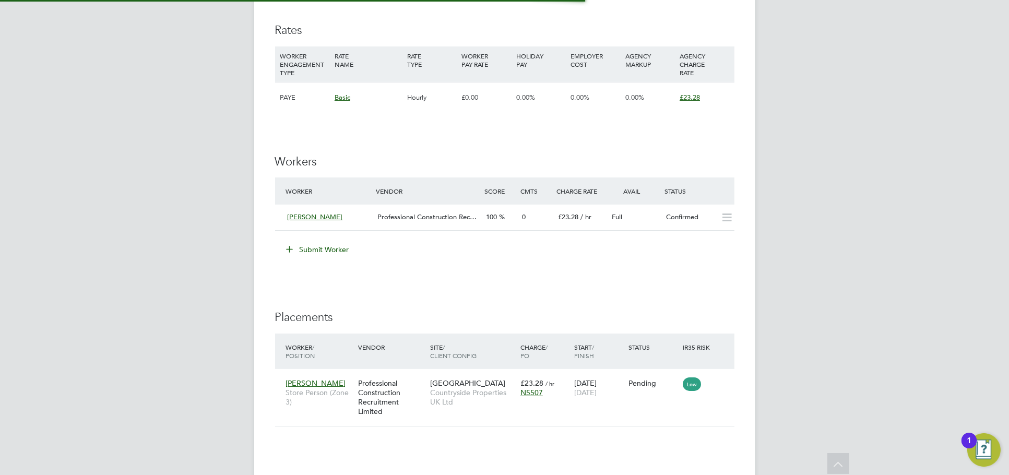
click at [801, 264] on div "JH Jess Hogan Notifications 20 Applications: Network Team Members Businesses Si…" at bounding box center [504, 3] width 1009 height 1399
click at [718, 382] on icon at bounding box center [721, 383] width 10 height 13
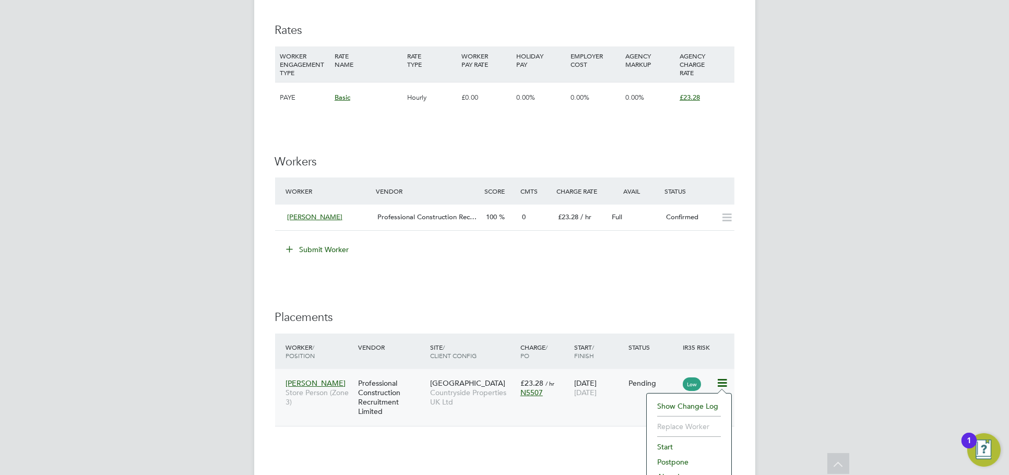
click at [681, 445] on li "Start" at bounding box center [689, 447] width 74 height 15
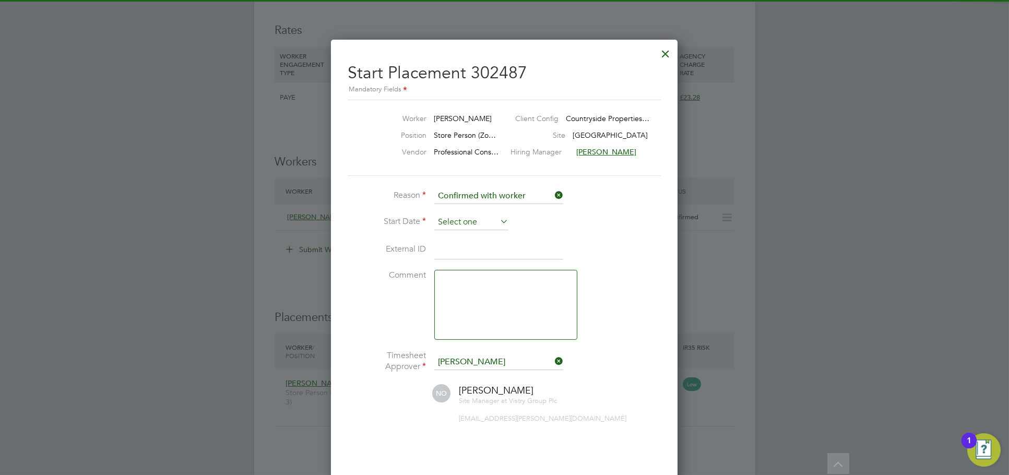
click at [483, 228] on input at bounding box center [471, 223] width 74 height 16
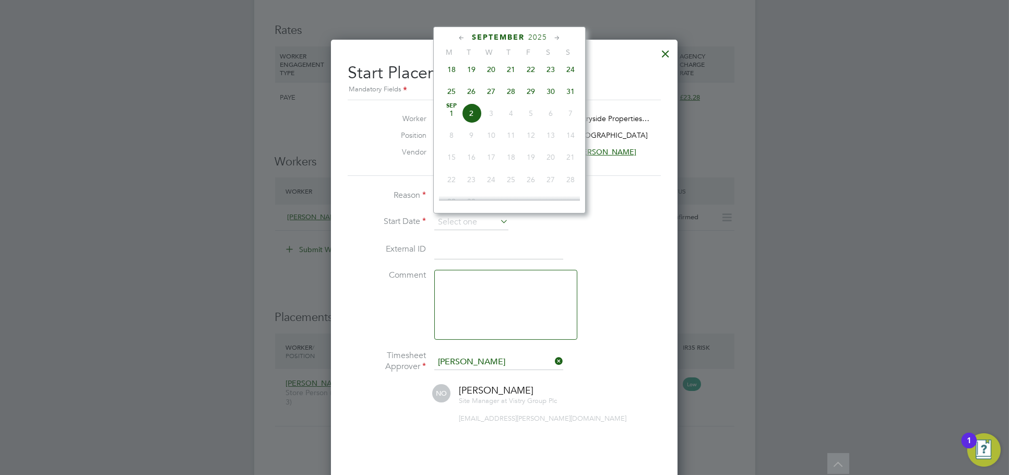
click at [452, 120] on span "Sep 1" at bounding box center [452, 113] width 20 height 20
type input "[DATE]"
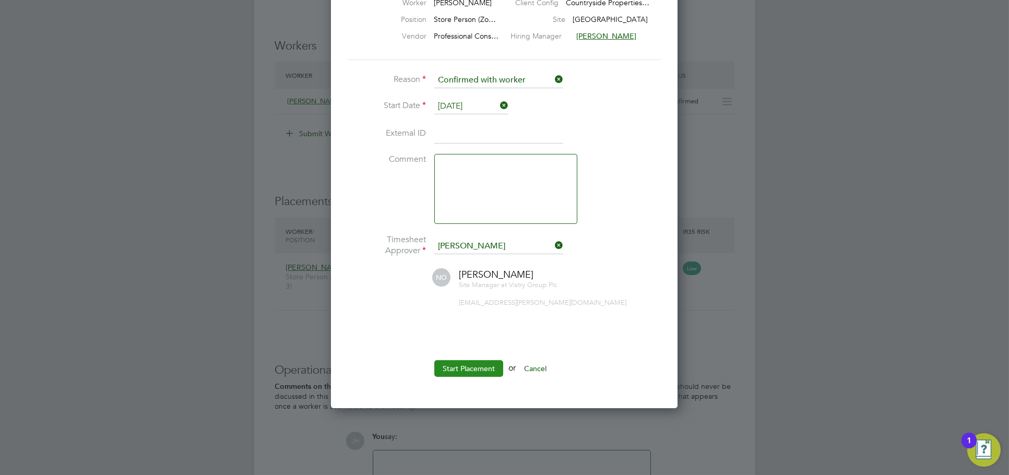
click at [477, 372] on button "Start Placement" at bounding box center [468, 368] width 69 height 17
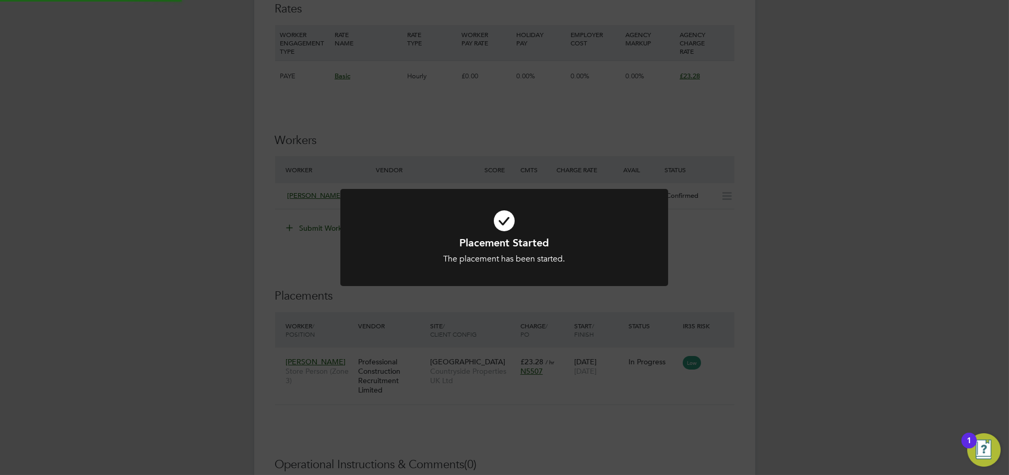
click at [797, 273] on div "Placement Started The placement has been started. Cancel Okay" at bounding box center [504, 237] width 1009 height 475
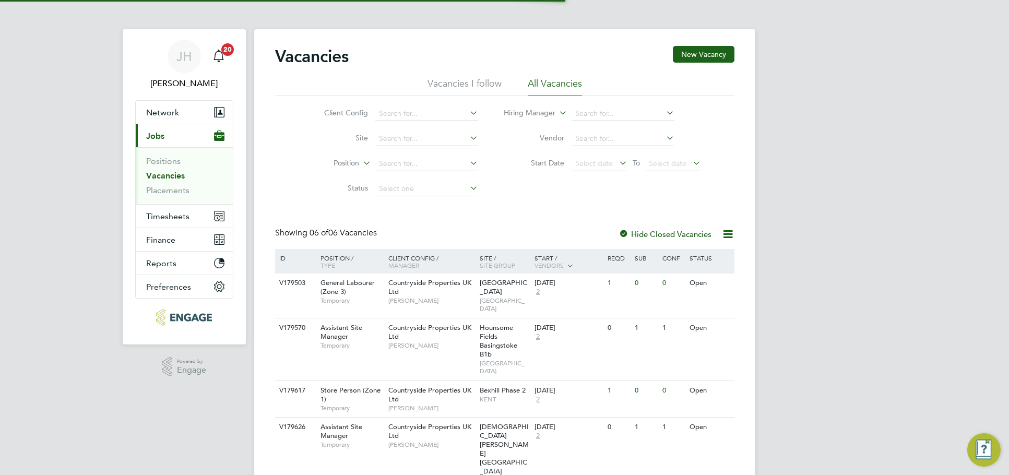
scroll to position [99, 0]
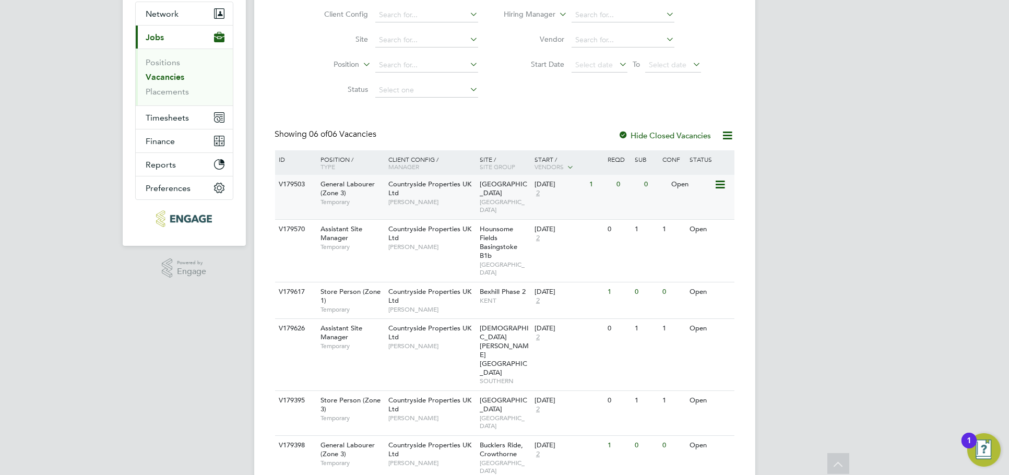
click at [510, 198] on span "[GEOGRAPHIC_DATA]" at bounding box center [505, 206] width 50 height 16
click at [184, 89] on link "Placements" at bounding box center [167, 92] width 43 height 10
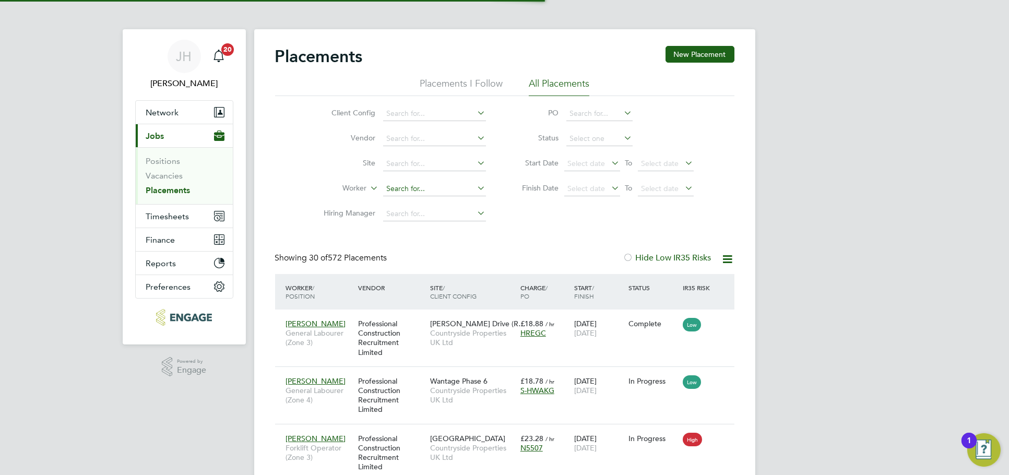
click at [408, 189] on input at bounding box center [434, 189] width 103 height 15
click at [428, 200] on li "[PERSON_NAME]" at bounding box center [446, 203] width 129 height 14
type input "[PERSON_NAME]"
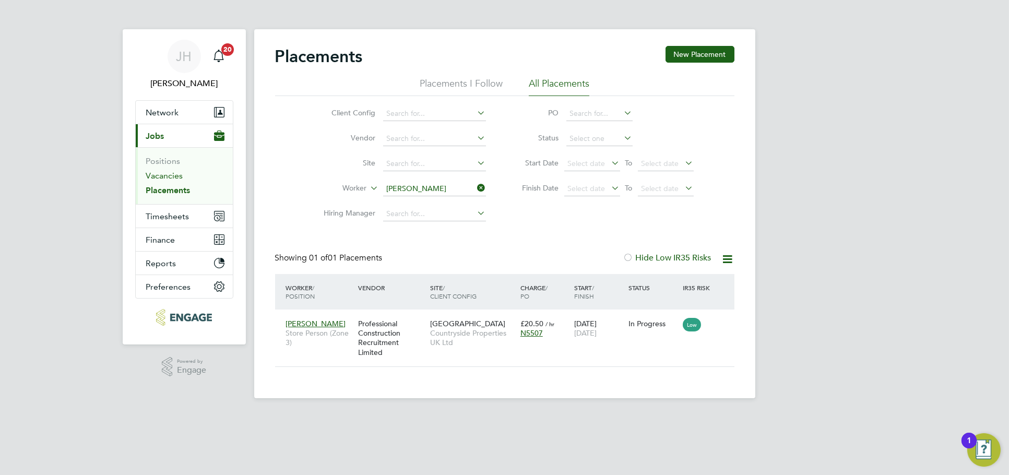
click at [159, 178] on link "Vacancies" at bounding box center [164, 176] width 37 height 10
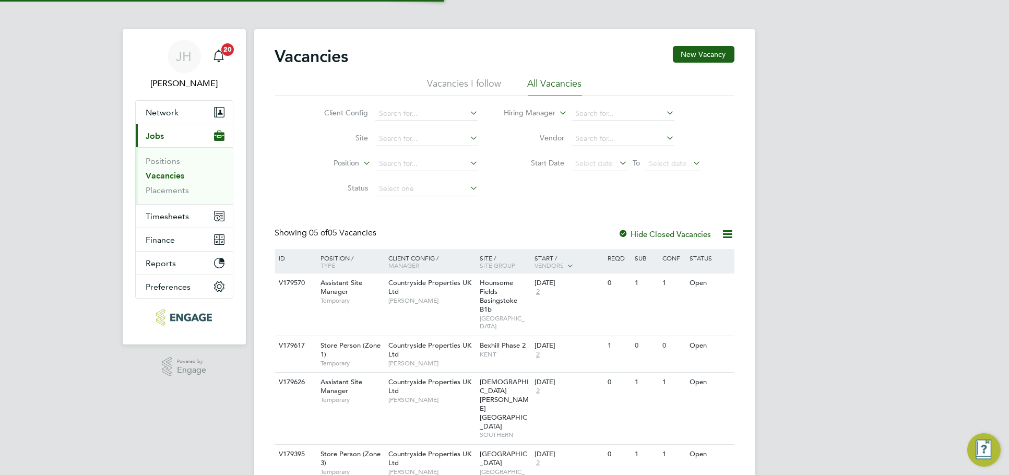
click at [814, 244] on div "[PERSON_NAME] Notifications 20 Applications: Network Team Members Businesses Si…" at bounding box center [504, 286] width 1009 height 572
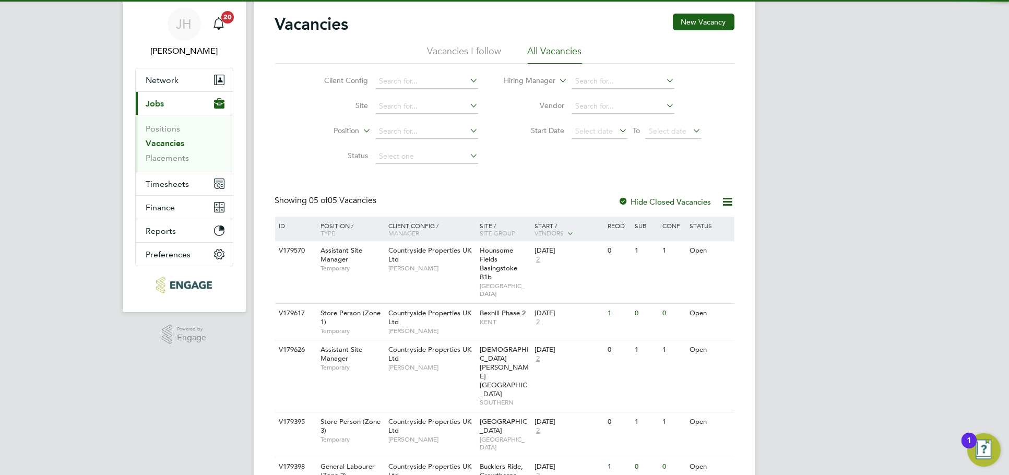
scroll to position [62, 0]
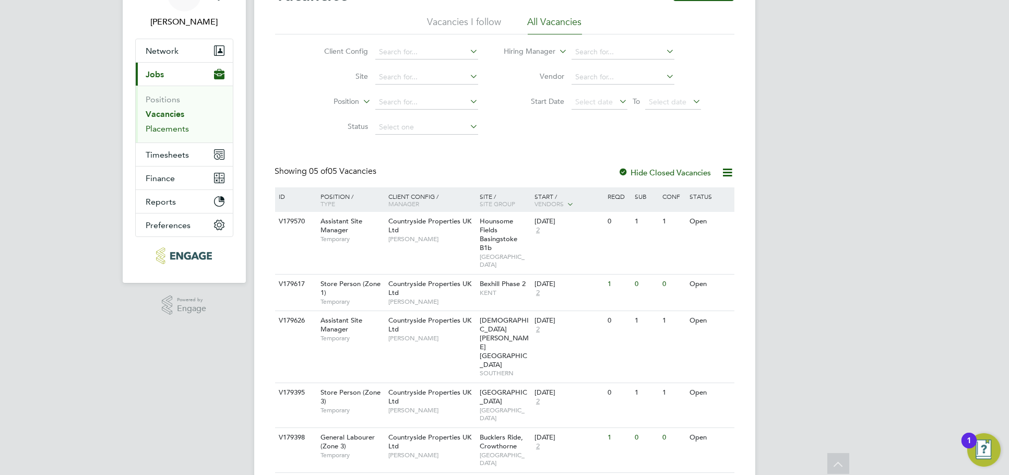
click at [185, 131] on link "Placements" at bounding box center [167, 129] width 43 height 10
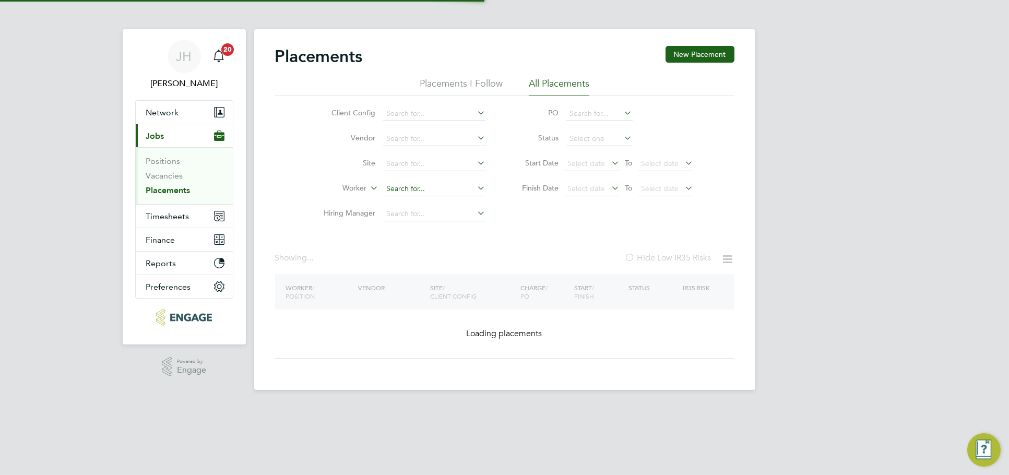
click at [391, 195] on input at bounding box center [434, 189] width 103 height 15
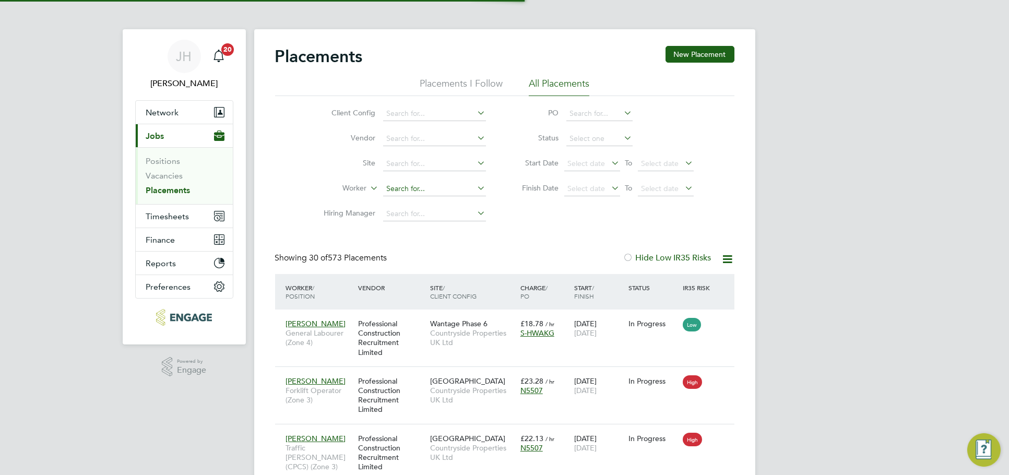
scroll to position [39, 90]
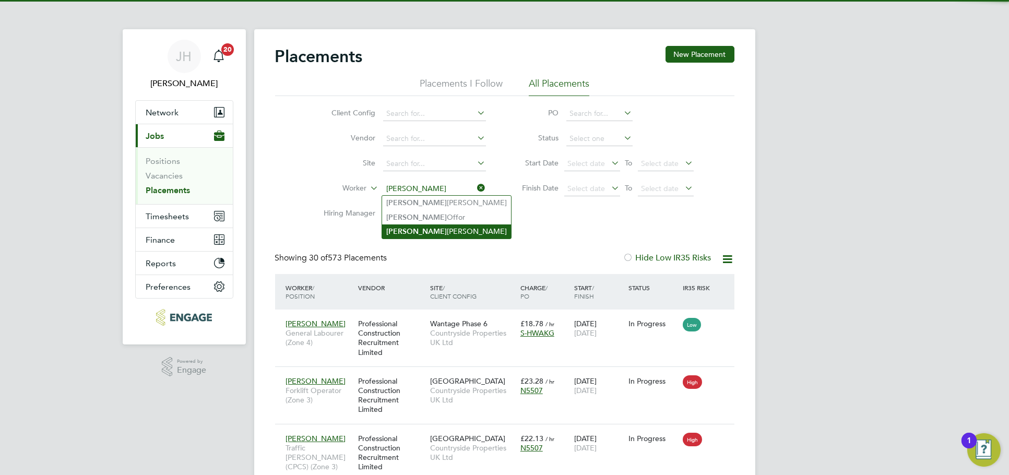
click at [428, 227] on li "Brian Munden" at bounding box center [446, 232] width 129 height 14
type input "Brian Munden"
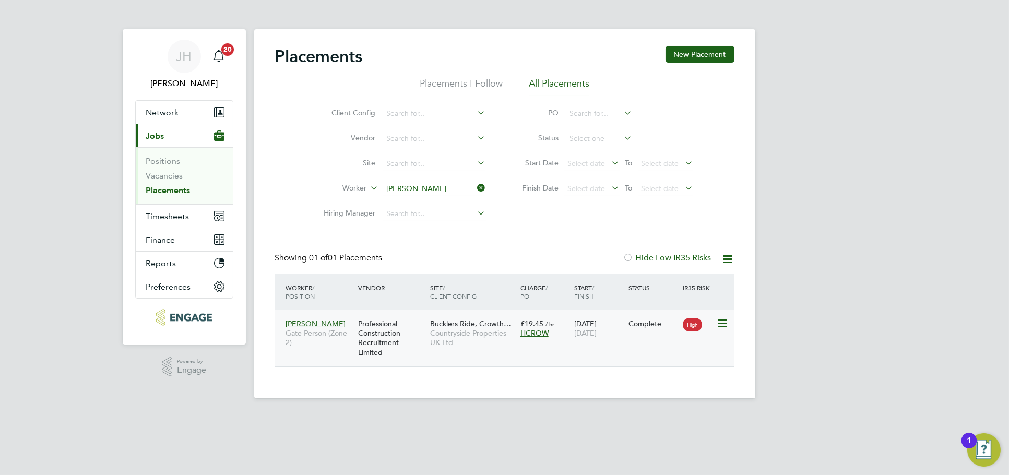
click at [615, 343] on div "Brian Munden Gate Person (Zone 2) Professional Construction Recruitment Limited…" at bounding box center [505, 338] width 460 height 57
click at [597, 330] on span "[DATE]" at bounding box center [585, 332] width 22 height 9
click at [164, 224] on button "Timesheets" at bounding box center [184, 216] width 97 height 23
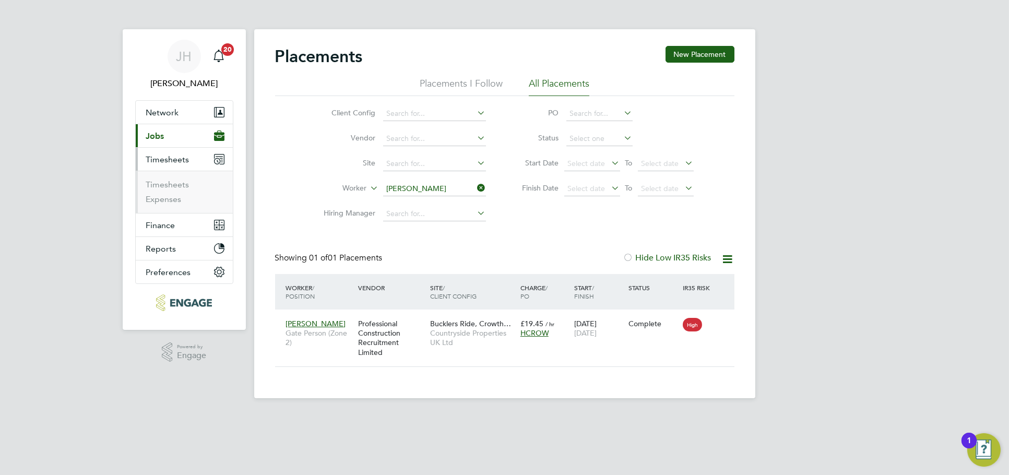
click at [177, 132] on button "Current page: Jobs" at bounding box center [184, 135] width 97 height 23
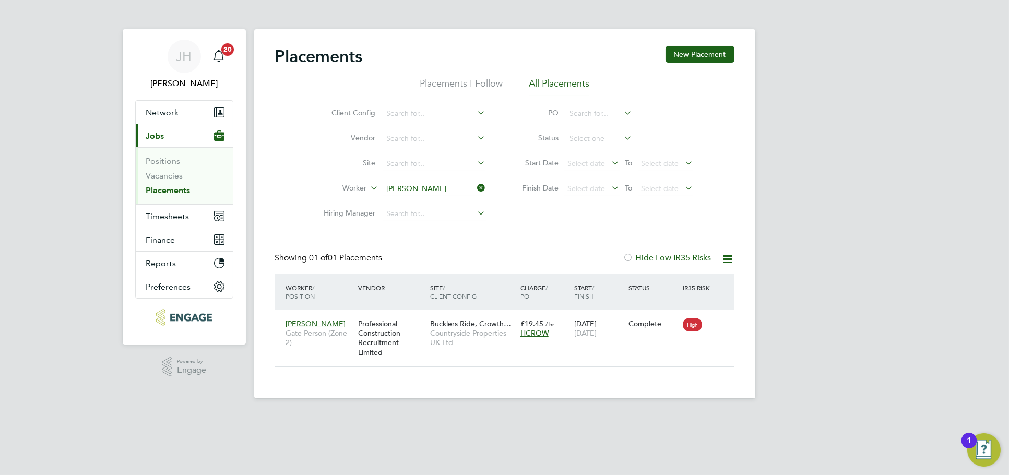
click at [155, 188] on link "Placements" at bounding box center [168, 190] width 44 height 10
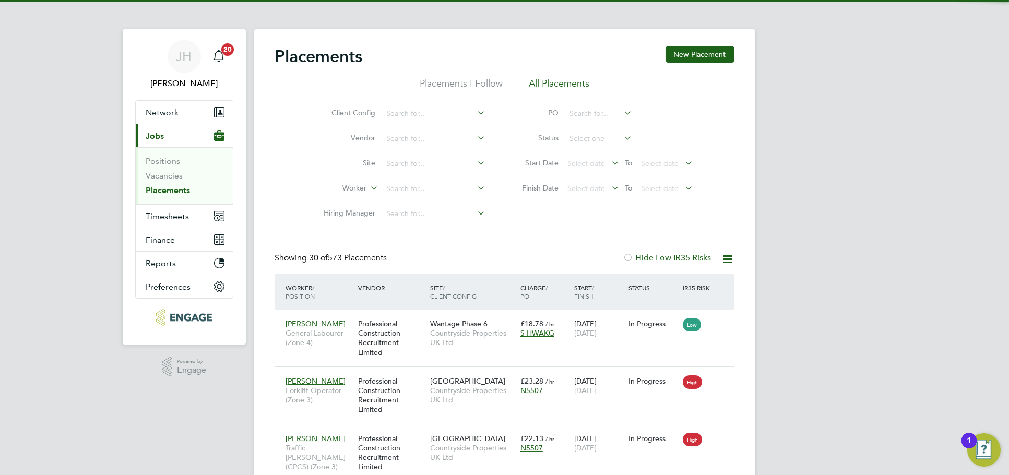
scroll to position [39, 90]
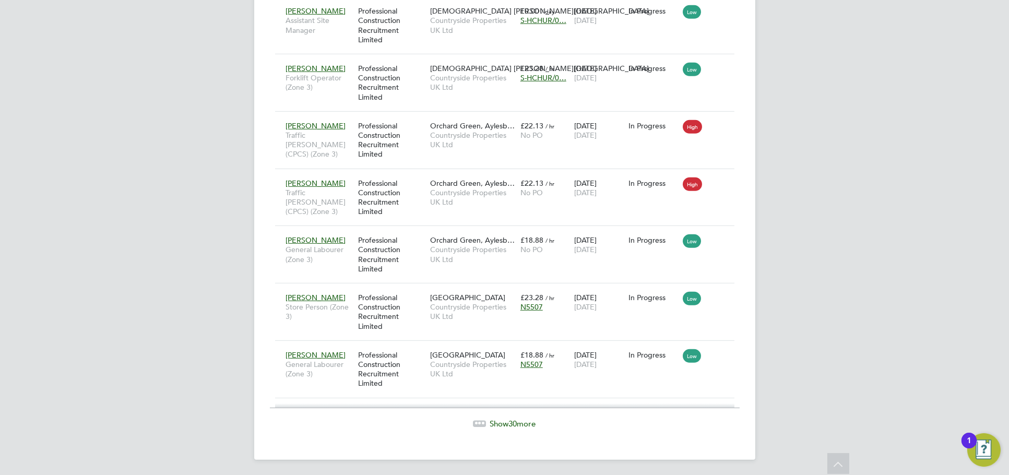
click at [524, 424] on span "Show 30 more" at bounding box center [513, 424] width 46 height 10
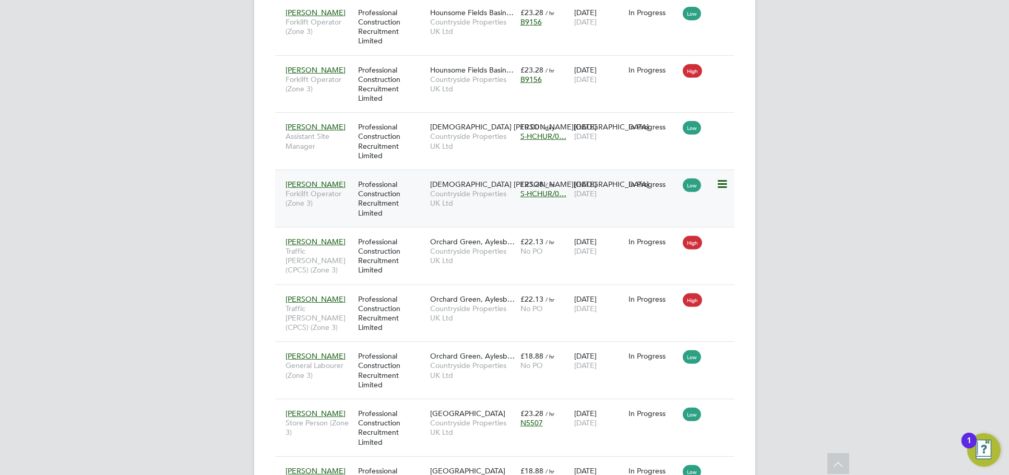
click at [539, 187] on span "£23.28" at bounding box center [532, 184] width 23 height 9
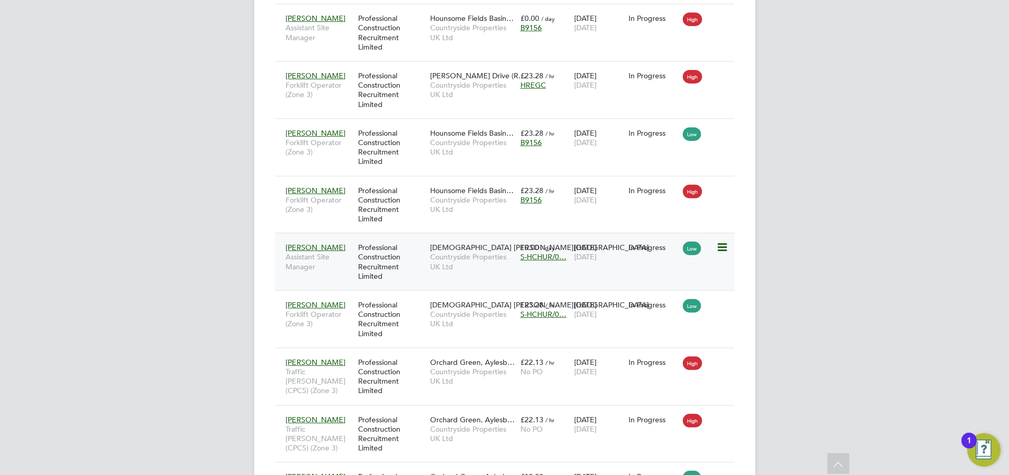
scroll to position [1341, 0]
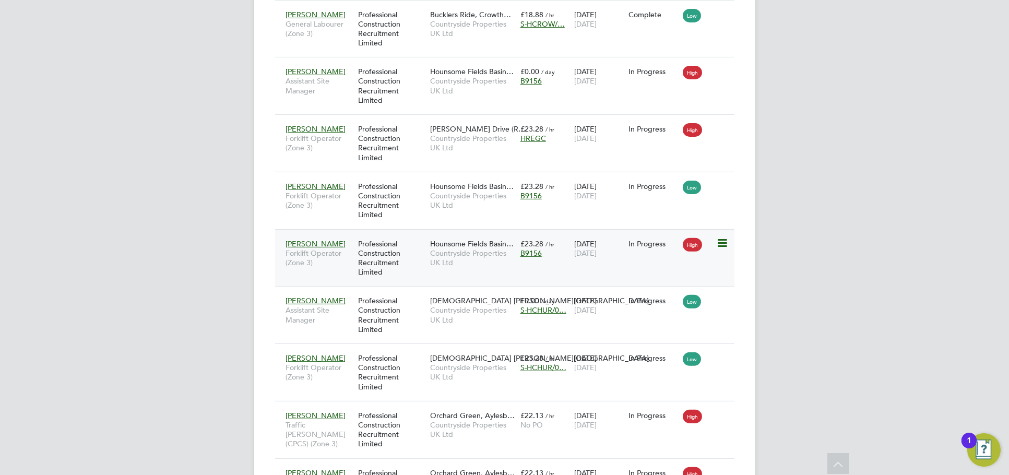
click at [632, 257] on div "Leonard Moynihan Forklift Operator (Zone 3) Professional Construction Recruitme…" at bounding box center [505, 257] width 460 height 57
click at [579, 246] on div "25 Aug 2025 29 Aug 2025" at bounding box center [599, 248] width 54 height 29
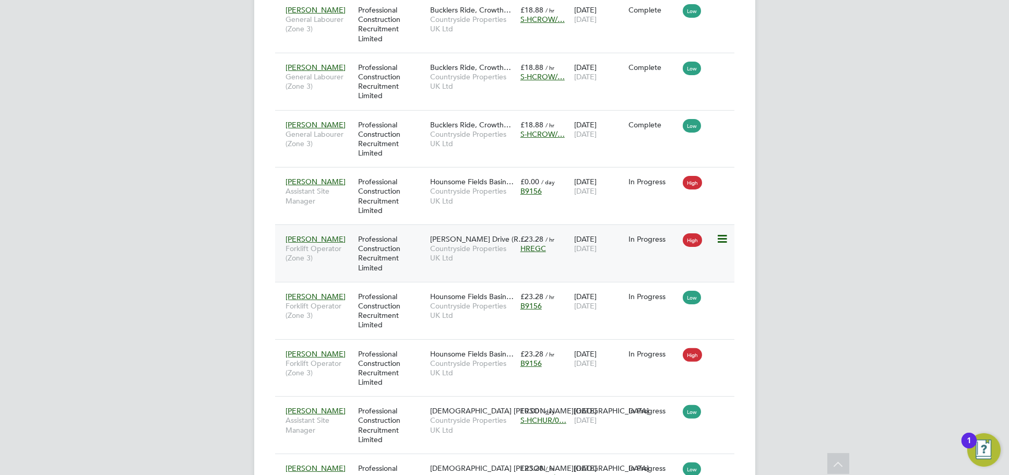
scroll to position [1225, 0]
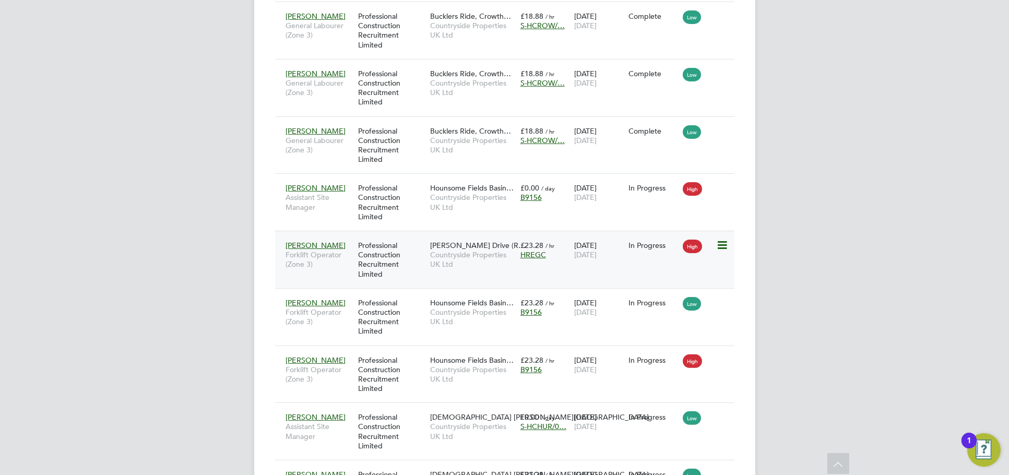
click at [642, 256] on div "Rakesh Verma Forklift Operator (Zone 3) Professional Construction Recruitment L…" at bounding box center [505, 259] width 460 height 57
click at [569, 257] on div "£23.28 / hr HREGC" at bounding box center [545, 250] width 54 height 29
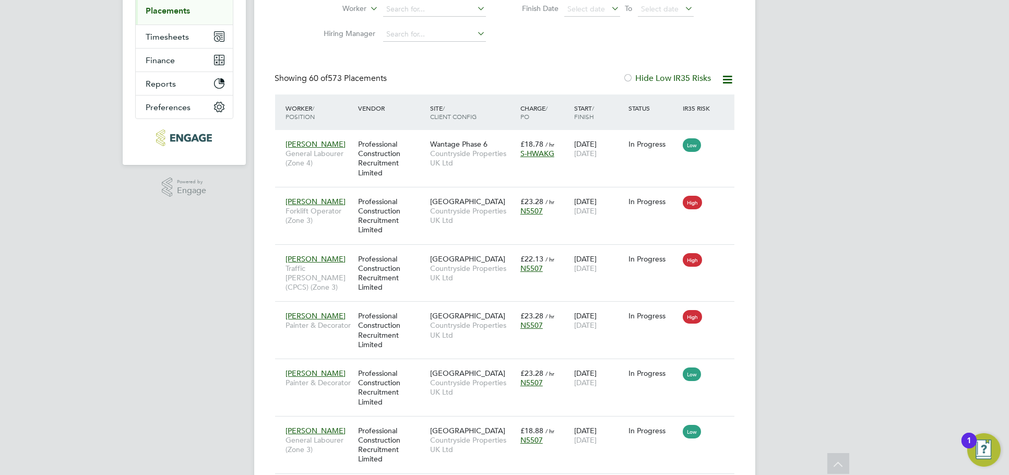
scroll to position [0, 0]
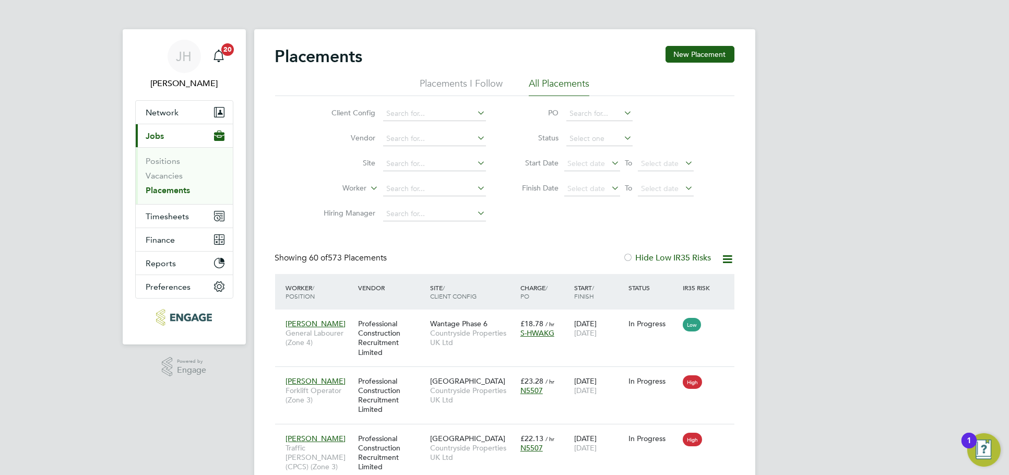
click at [177, 124] on button "Current page: Jobs" at bounding box center [184, 135] width 97 height 23
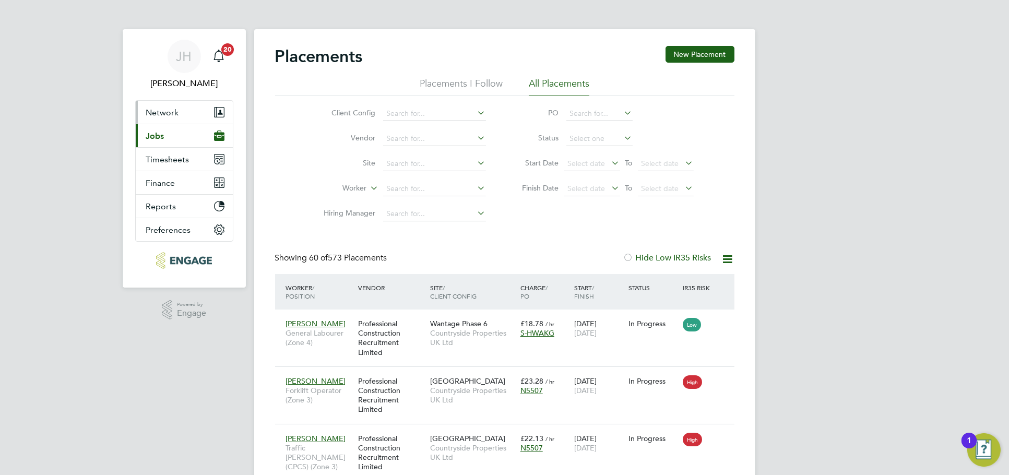
click at [182, 109] on button "Network" at bounding box center [184, 112] width 97 height 23
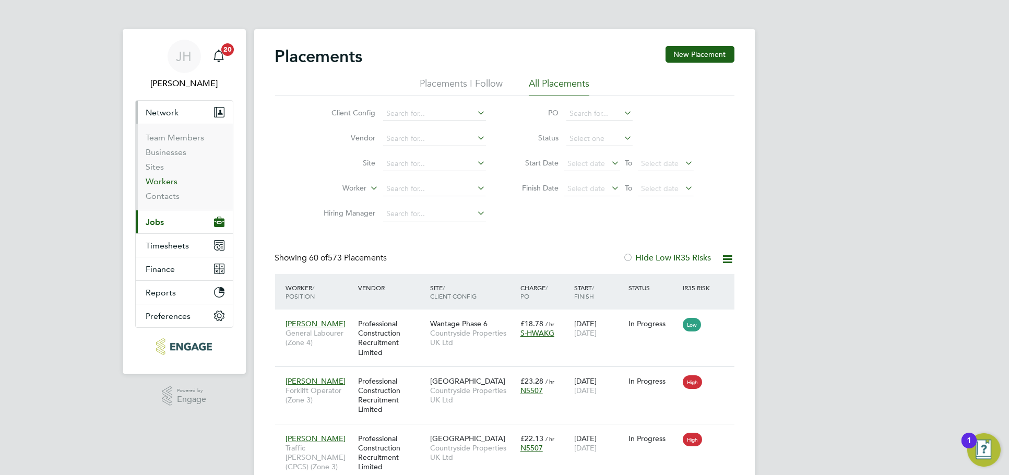
click at [162, 181] on link "Workers" at bounding box center [162, 182] width 32 height 10
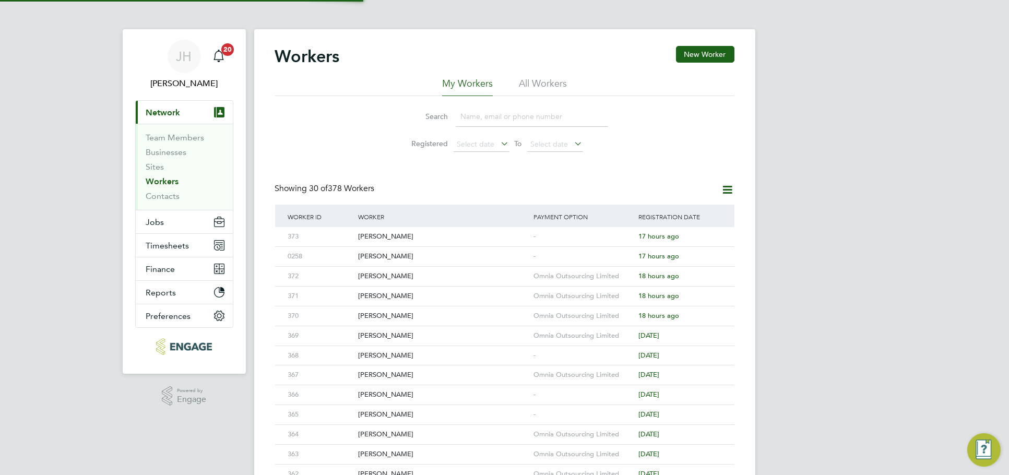
click at [825, 285] on div "JH Jess Hogan Notifications 20 Applications: Current page: Network Team Members…" at bounding box center [504, 444] width 1009 height 889
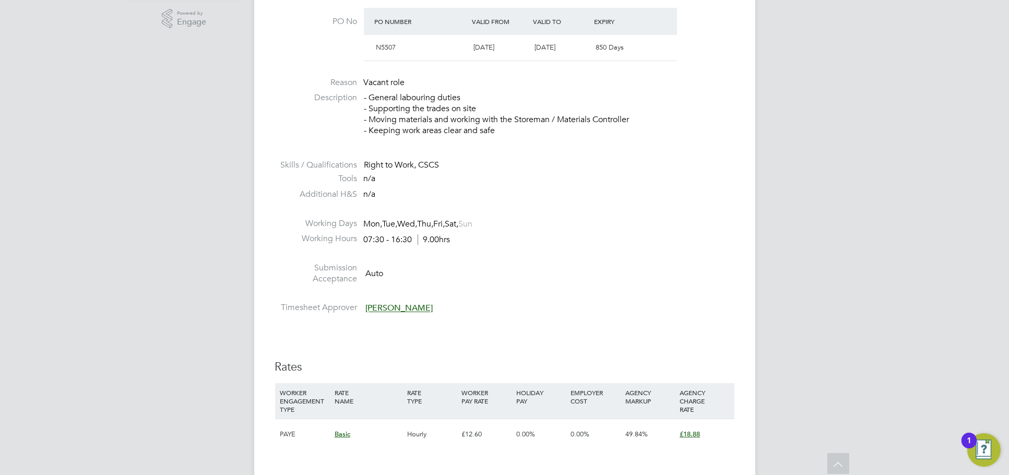
drag, startPoint x: 609, startPoint y: 249, endPoint x: 600, endPoint y: 241, distance: 12.2
click at [600, 241] on ul "PO No PO Number Valid From Valid To Expiry N5507 01 Jun 2024 31 Dec 2027 850 Da…" at bounding box center [505, 163] width 460 height 310
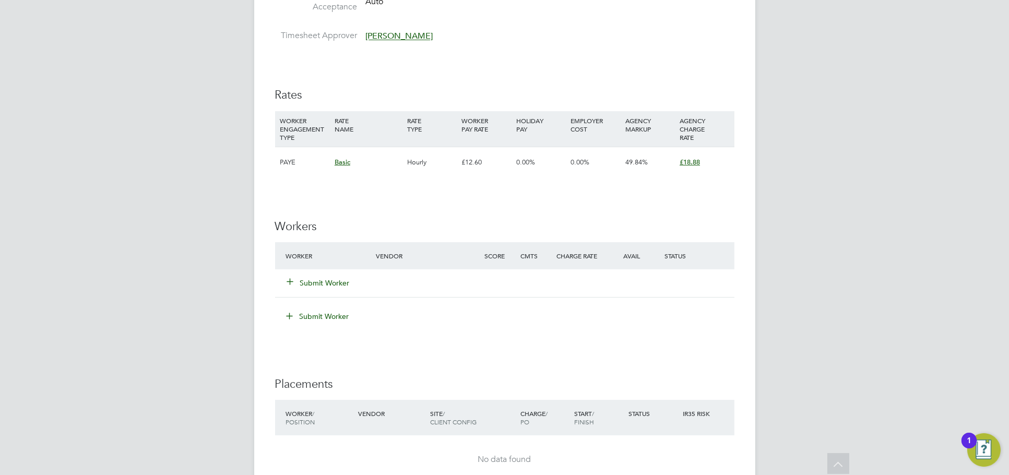
scroll to position [638, 0]
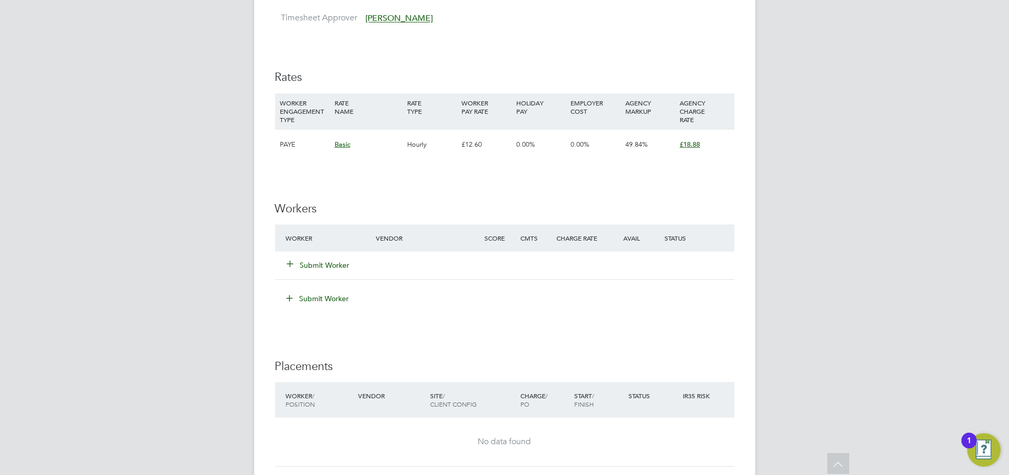
click at [316, 258] on div "Submit Worker" at bounding box center [338, 265] width 108 height 19
click at [324, 272] on div "Submit Worker" at bounding box center [338, 265] width 108 height 19
click at [324, 270] on div "Submit Worker" at bounding box center [338, 265] width 108 height 19
click at [325, 266] on button "Submit Worker" at bounding box center [319, 265] width 63 height 10
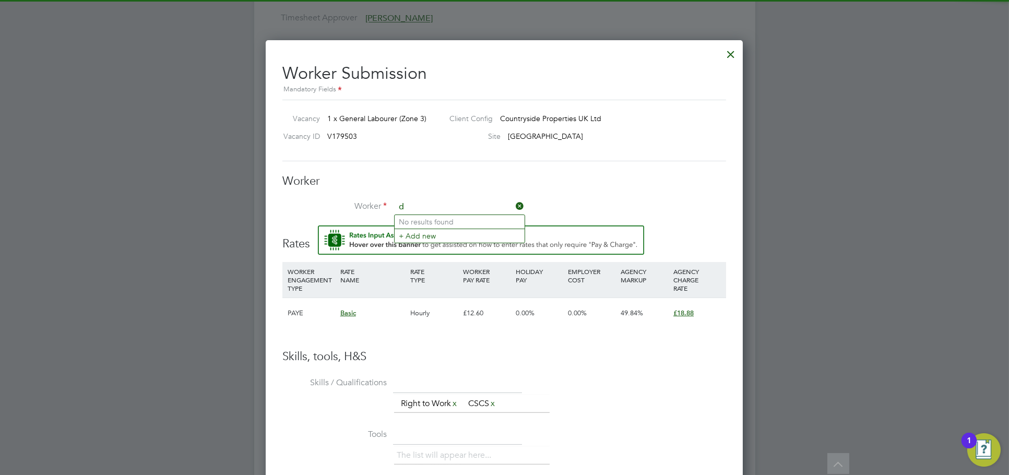
scroll to position [644, 478]
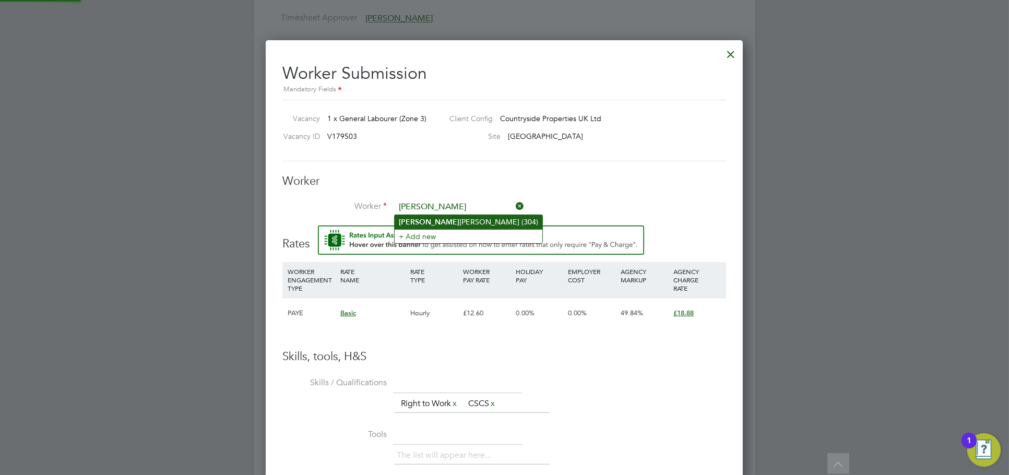
click at [456, 223] on li "Dayle Eugene (304)" at bounding box center [469, 222] width 148 height 14
type input "Dayle Eugene (304)"
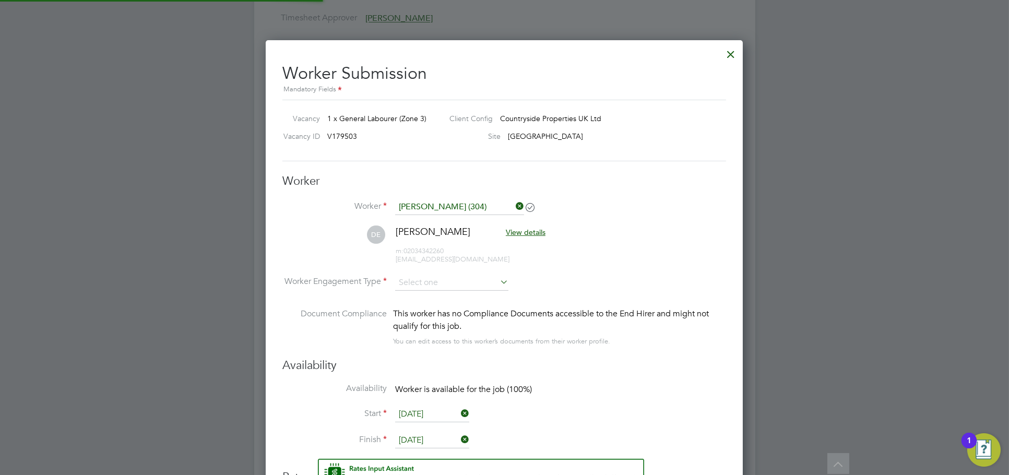
scroll to position [878, 478]
click at [433, 293] on li "Worker Engagement Type" at bounding box center [505, 291] width 444 height 32
click at [437, 281] on input at bounding box center [451, 283] width 113 height 16
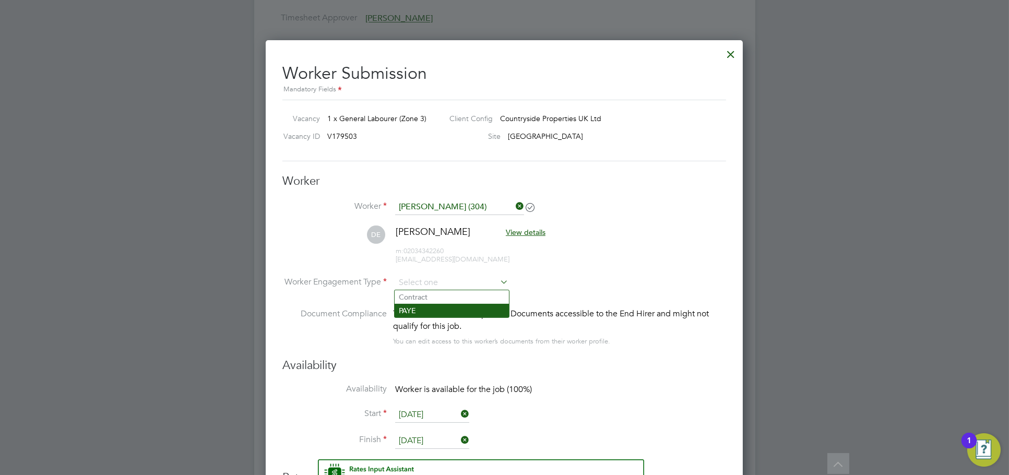
click at [437, 309] on li "PAYE" at bounding box center [452, 311] width 114 height 14
type input "PAYE"
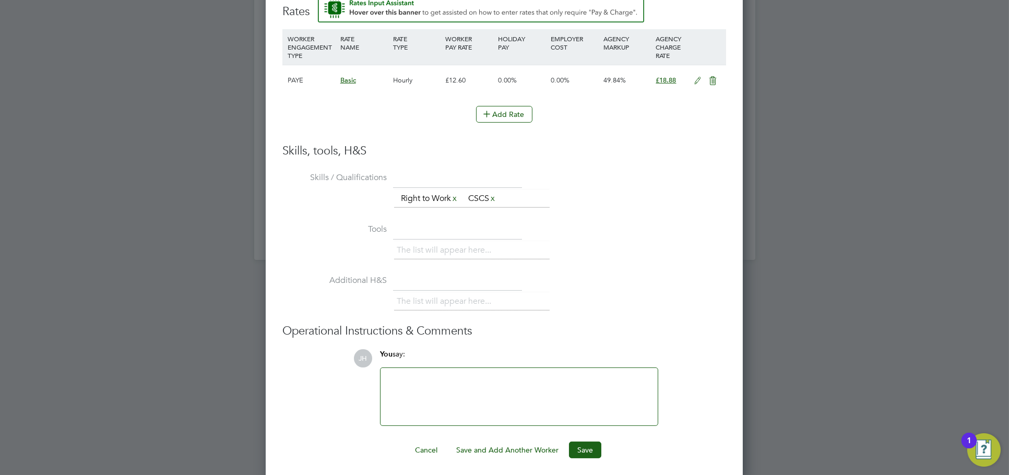
scroll to position [1107, 0]
click at [593, 440] on button "Save" at bounding box center [585, 447] width 32 height 17
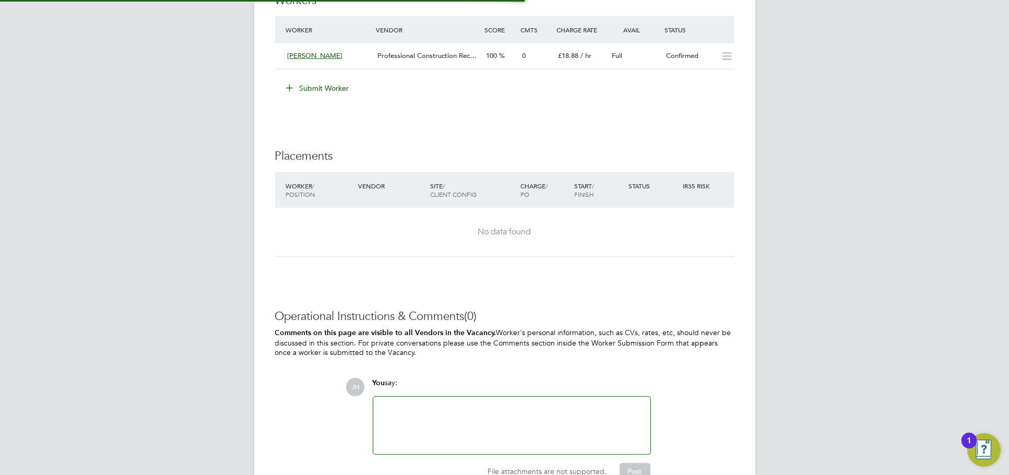
scroll to position [738, 0]
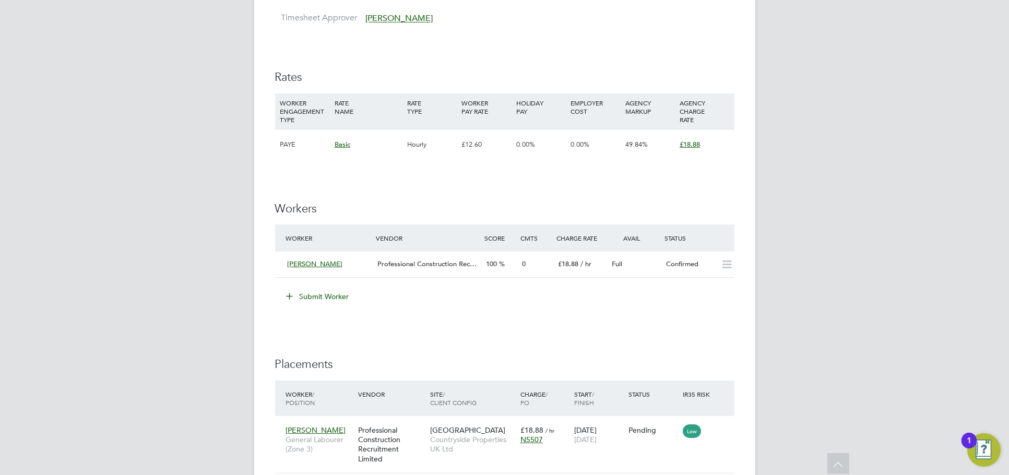
click at [809, 262] on div "JH Jess Hogan Notifications 20 Applications: Network Team Members Businesses Si…" at bounding box center [504, 56] width 1009 height 1388
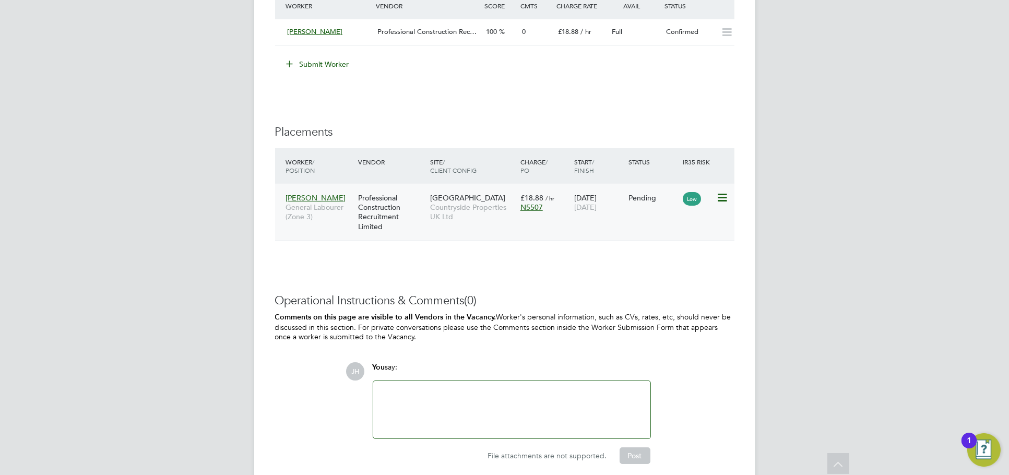
click at [722, 198] on icon at bounding box center [721, 198] width 10 height 13
click at [685, 262] on li "Start" at bounding box center [689, 262] width 74 height 15
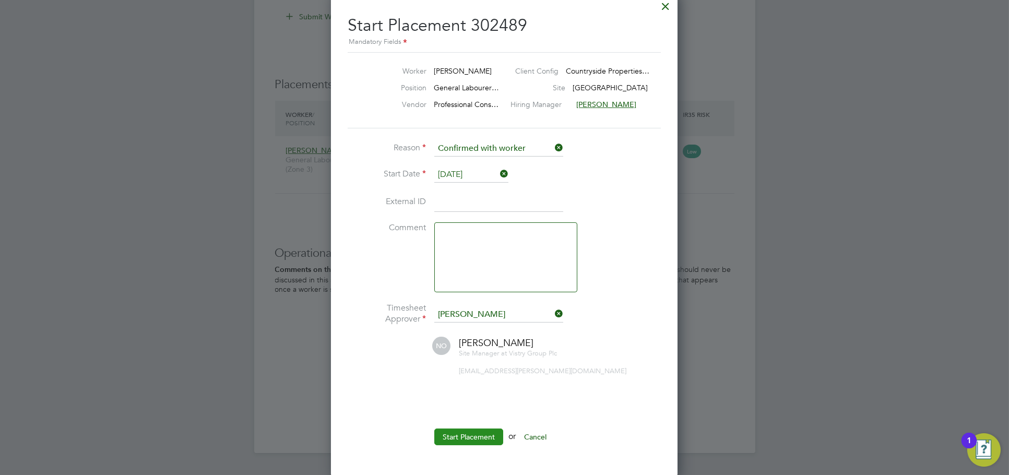
click at [463, 438] on button "Start Placement" at bounding box center [468, 437] width 69 height 17
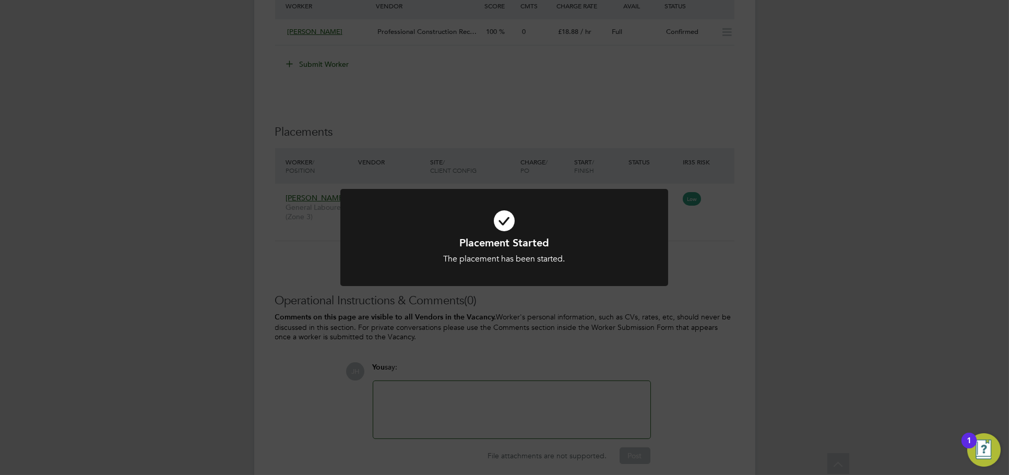
click at [876, 226] on div "Placement Started The placement has been started. Cancel Okay" at bounding box center [504, 237] width 1009 height 475
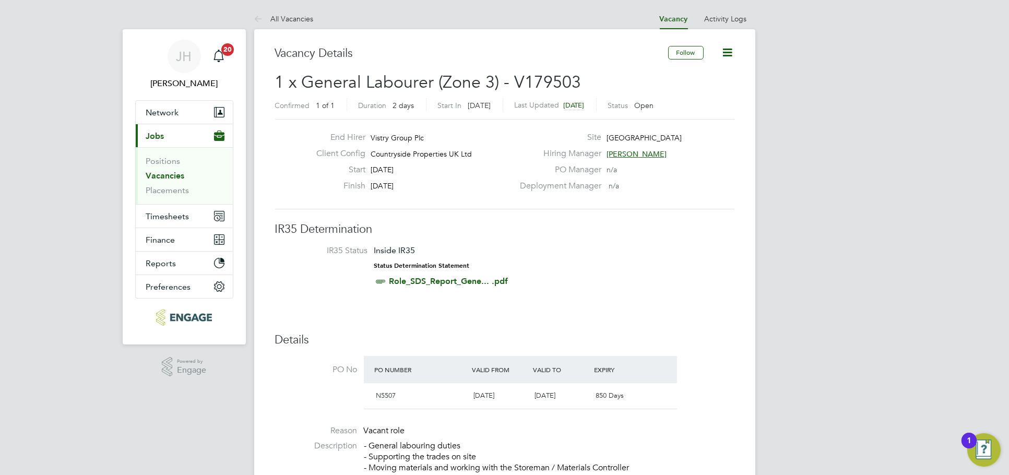
click at [729, 46] on icon at bounding box center [728, 52] width 13 height 13
click at [697, 90] on li "Update Status" at bounding box center [702, 92] width 61 height 15
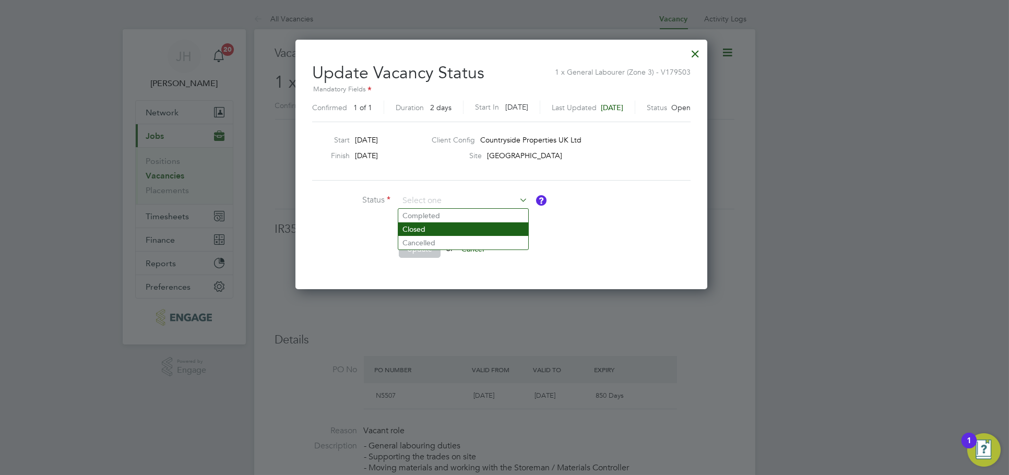
click at [435, 229] on li "Closed" at bounding box center [463, 229] width 130 height 14
type input "Closed"
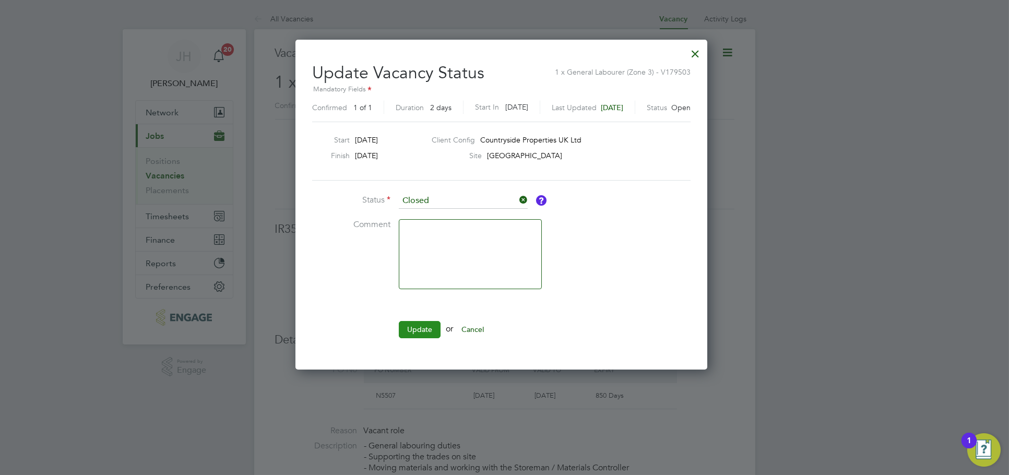
click at [410, 329] on button "Update" at bounding box center [420, 329] width 42 height 17
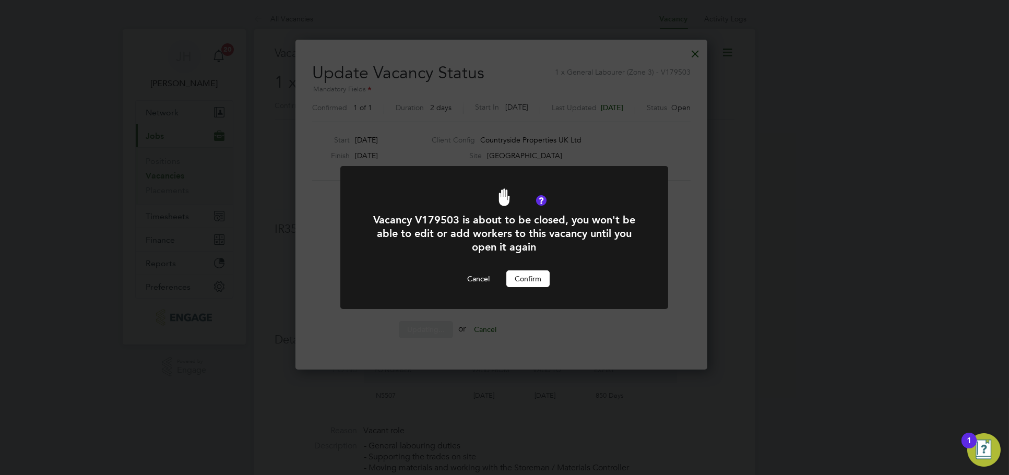
click at [530, 268] on div "Vacancy V179503 is about to be closed, you won't be able to edit or add workers…" at bounding box center [505, 250] width 272 height 74
click at [533, 275] on button "Confirm" at bounding box center [528, 278] width 43 height 17
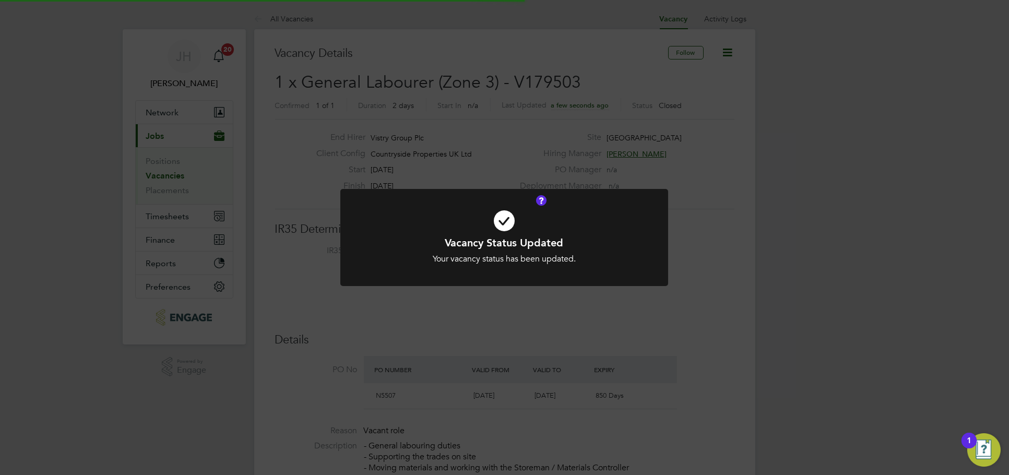
click at [796, 227] on div "Vacancy Status Updated Your vacancy status has been updated. Cancel Okay" at bounding box center [504, 237] width 1009 height 475
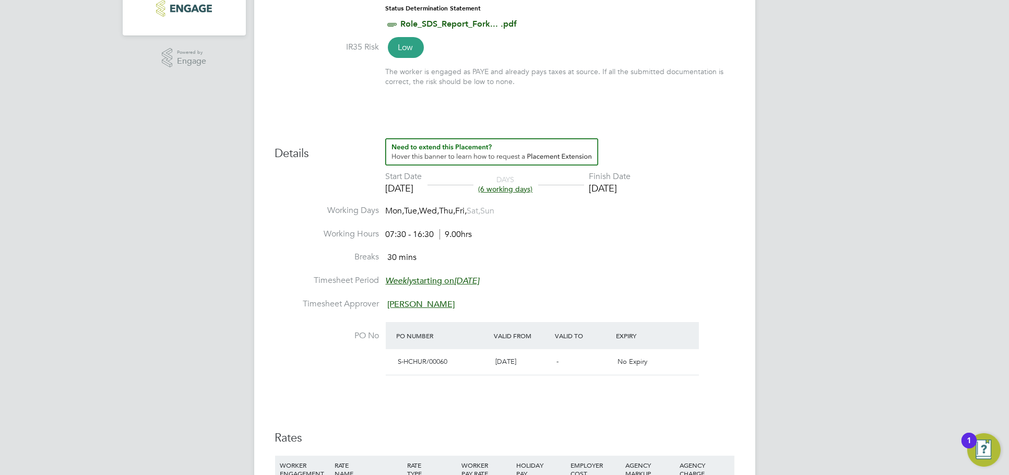
scroll to position [464, 0]
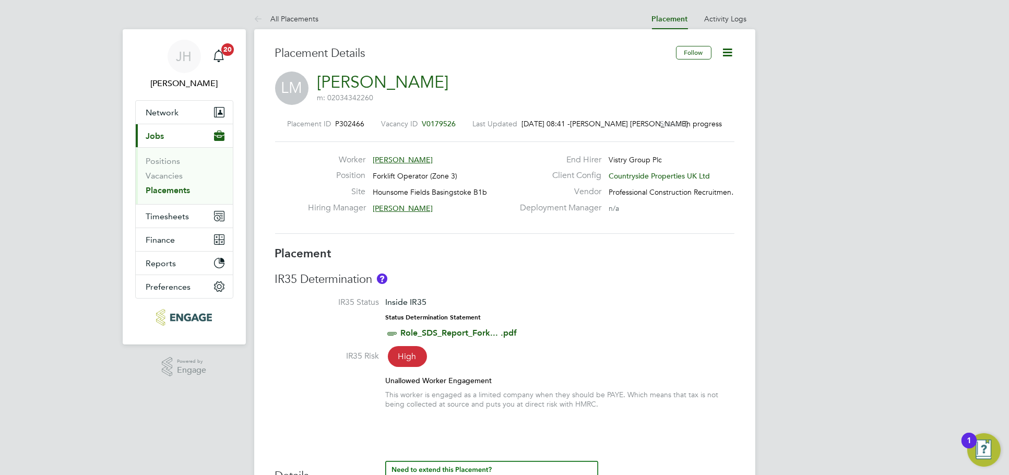
click at [559, 310] on li "IR35 Status Inside IR35 Status Determination Statement Role_SDS_Report_Fork... …" at bounding box center [505, 323] width 460 height 53
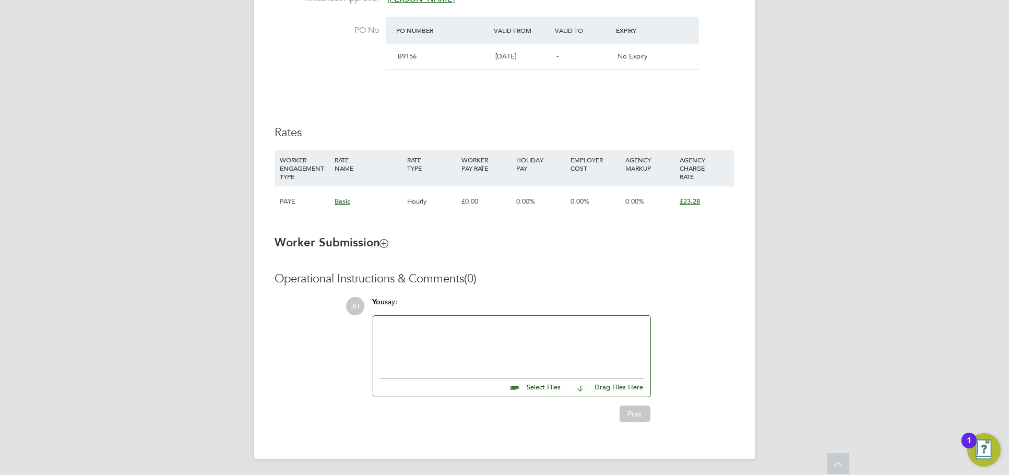
scroll to position [222, 0]
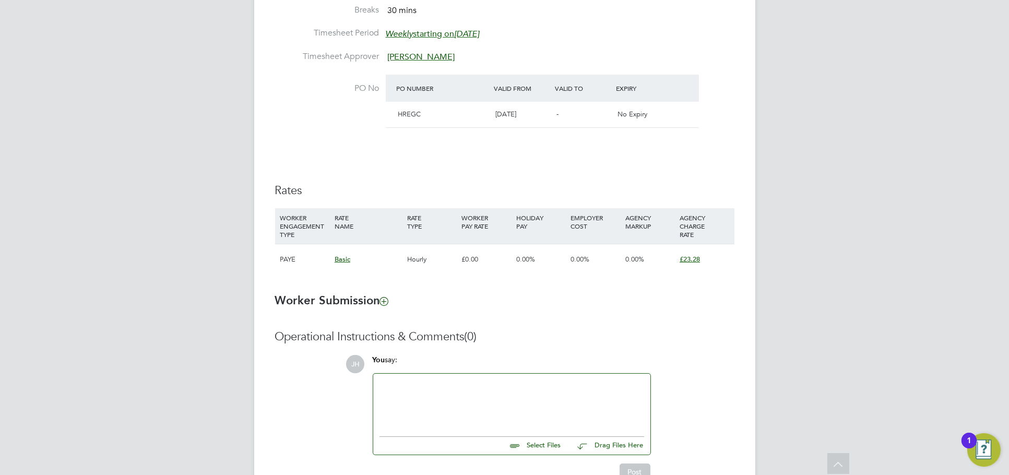
scroll to position [338, 0]
